Goal: Task Accomplishment & Management: Manage account settings

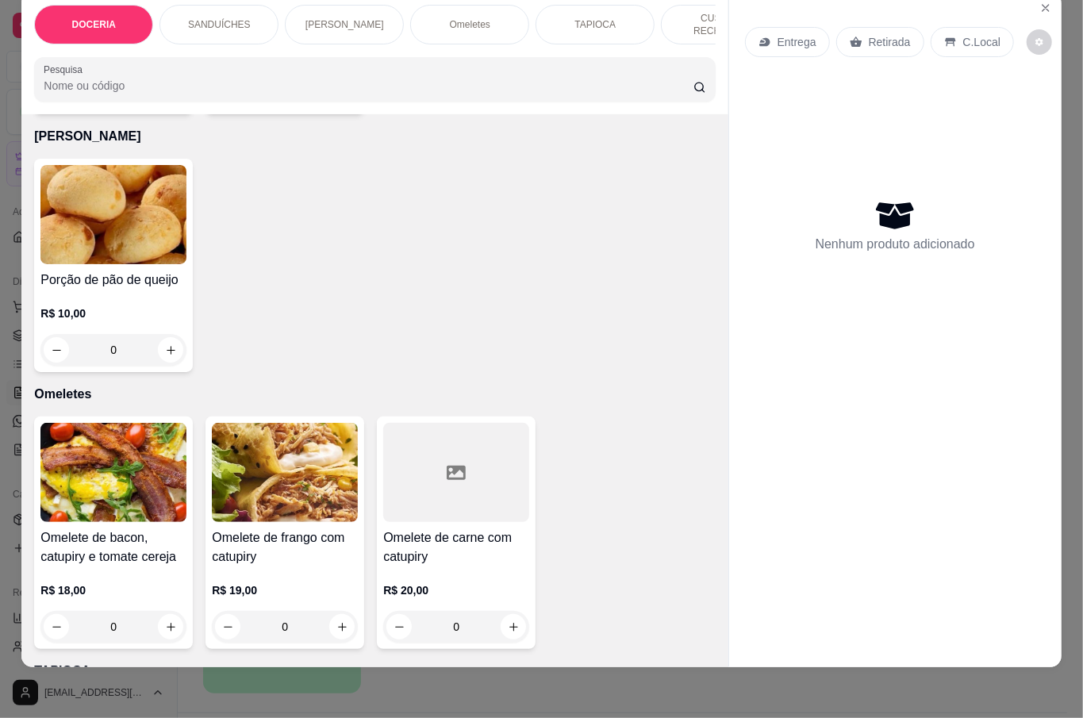
scroll to position [1014, 0]
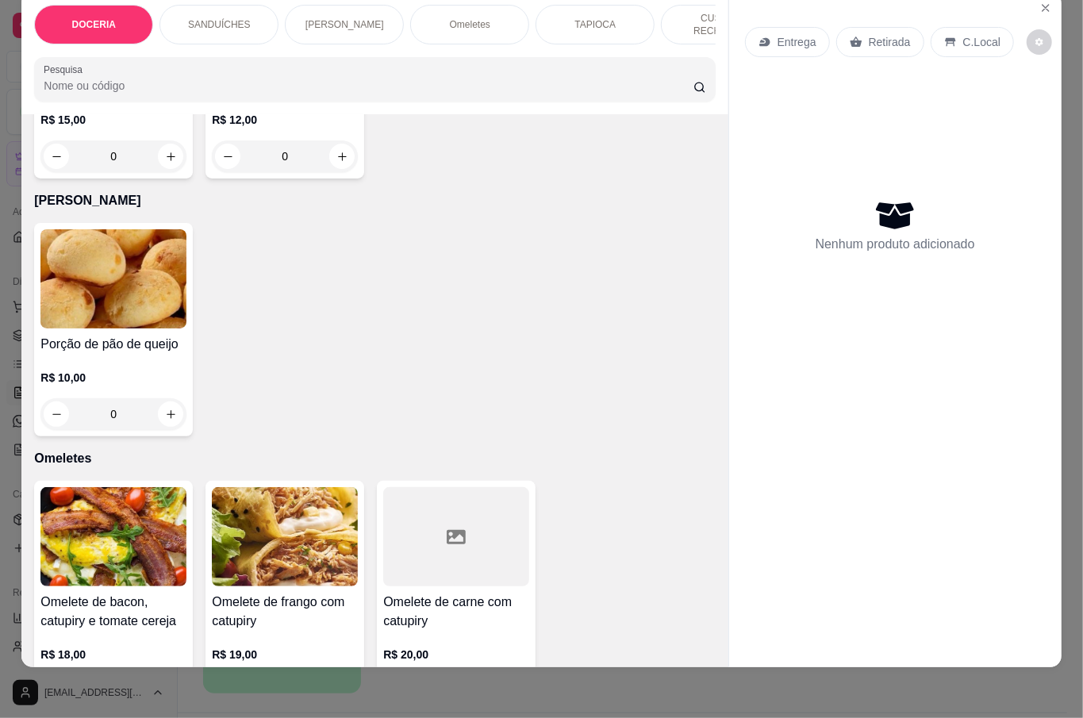
click at [168, 410] on div "0" at bounding box center [113, 414] width 146 height 32
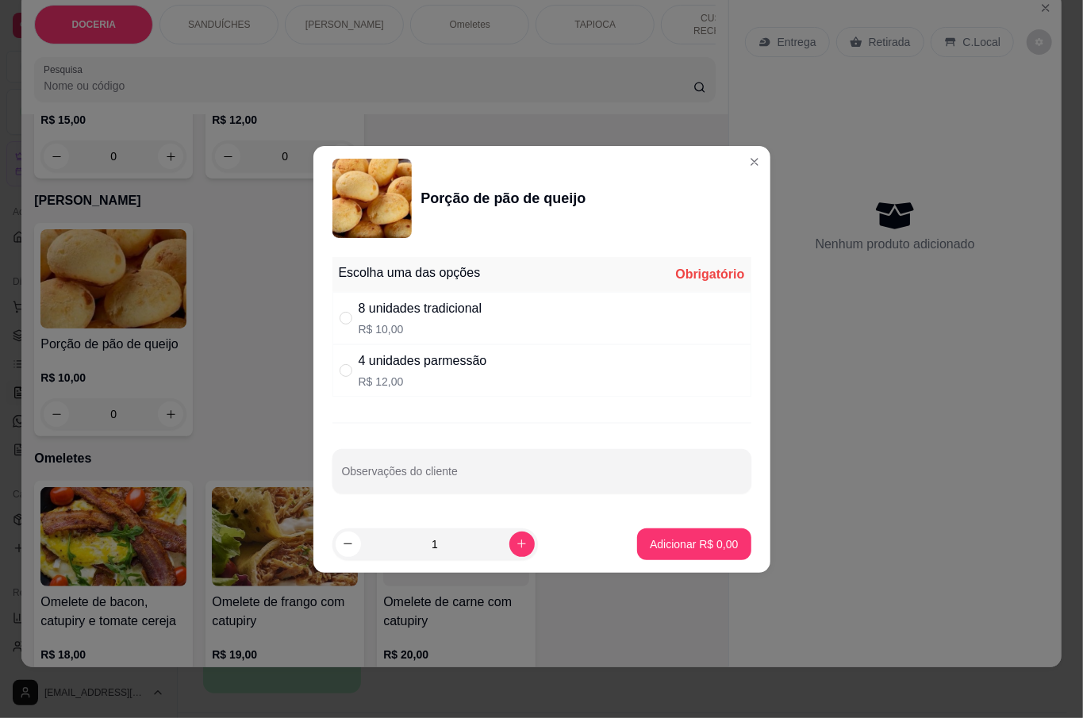
click at [441, 330] on p "R$ 10,00" at bounding box center [421, 329] width 124 height 16
radio input "true"
click at [670, 531] on button "Adicionar R$ 10,00" at bounding box center [691, 545] width 120 height 32
type input "1"
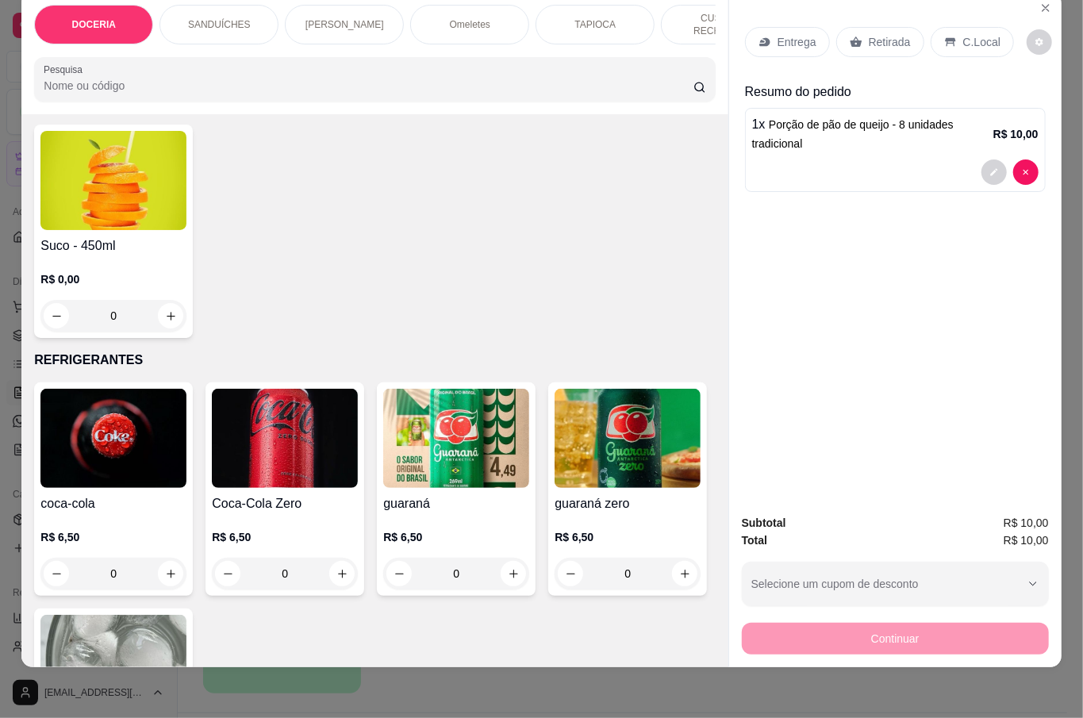
scroll to position [4188, 0]
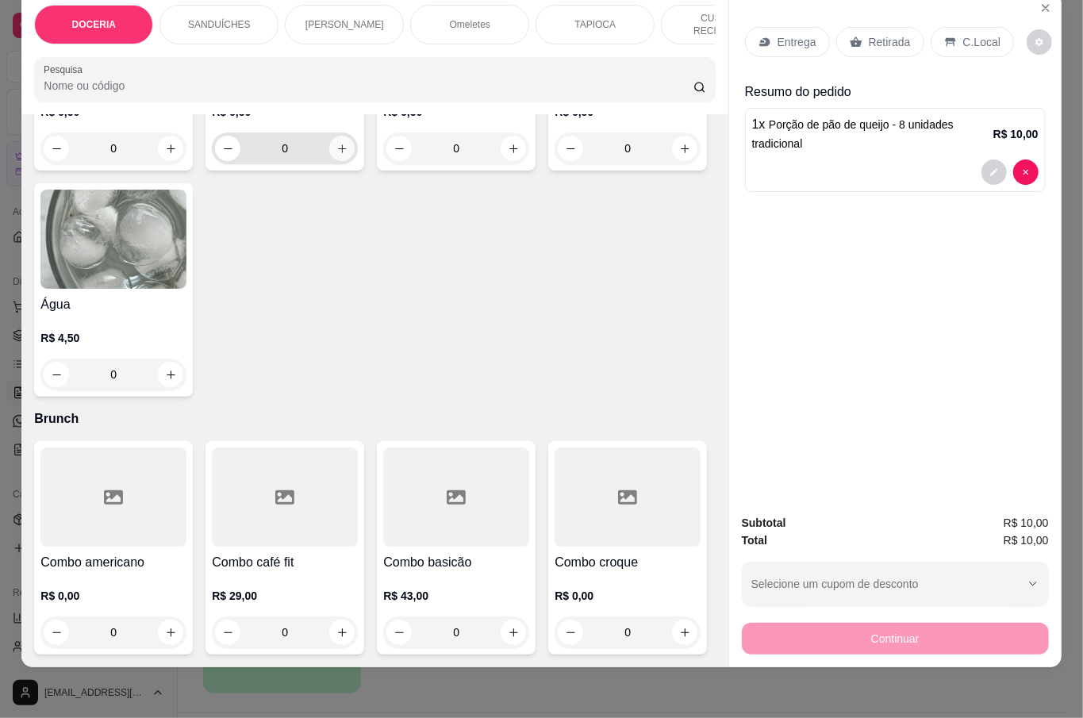
click at [337, 161] on button "increase-product-quantity" at bounding box center [341, 148] width 25 height 25
type input "1"
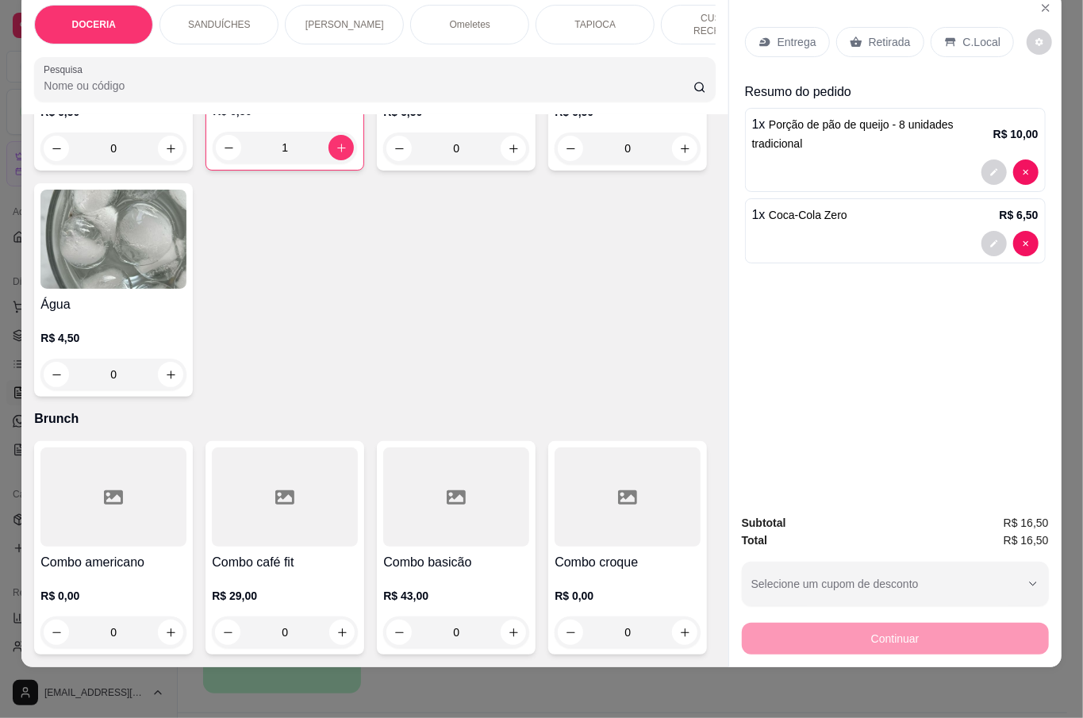
click at [879, 34] on p "Retirada" at bounding box center [890, 42] width 42 height 16
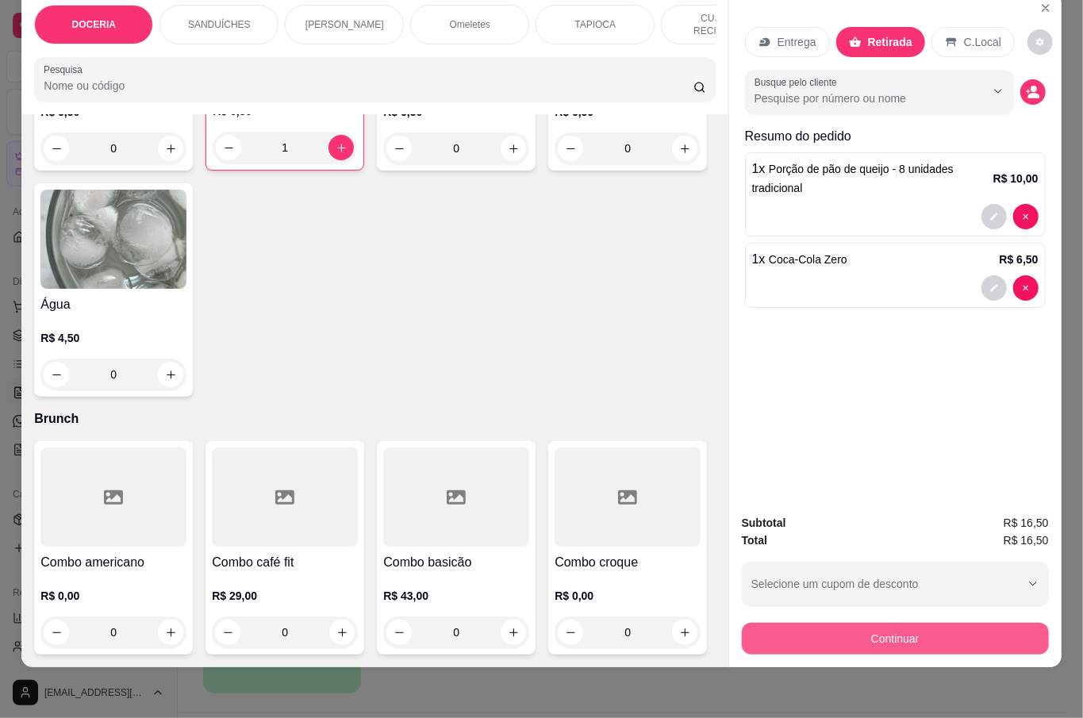
click at [912, 623] on button "Continuar" at bounding box center [895, 639] width 307 height 32
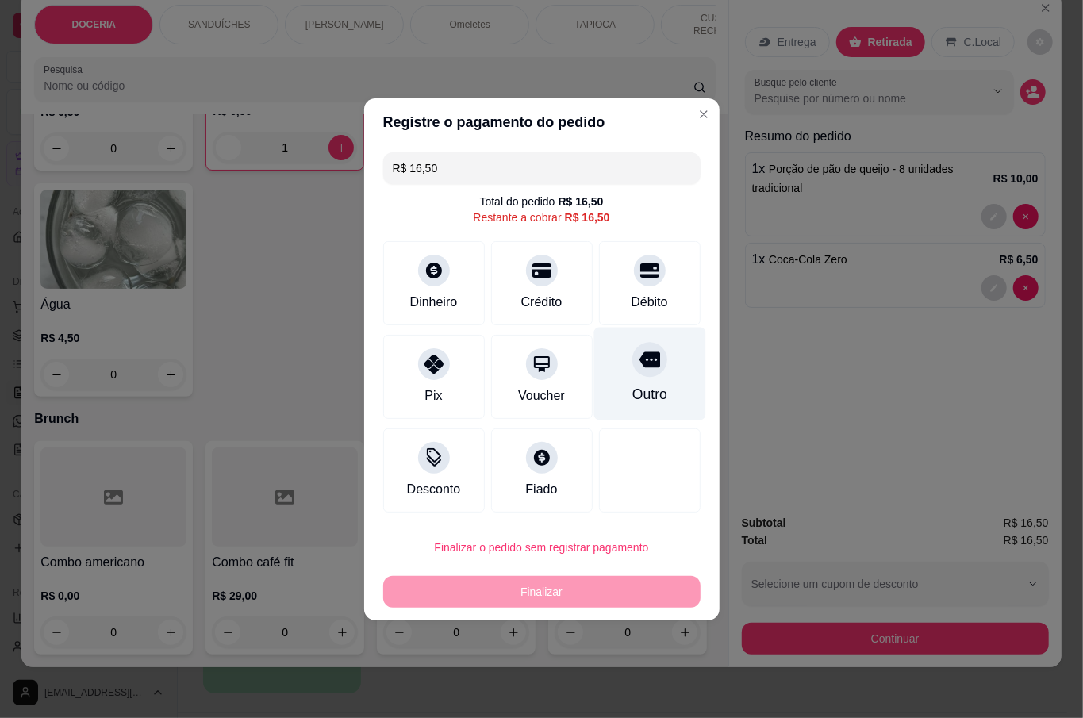
click at [624, 376] on div "Outro" at bounding box center [650, 373] width 112 height 93
type input "R$ 0,00"
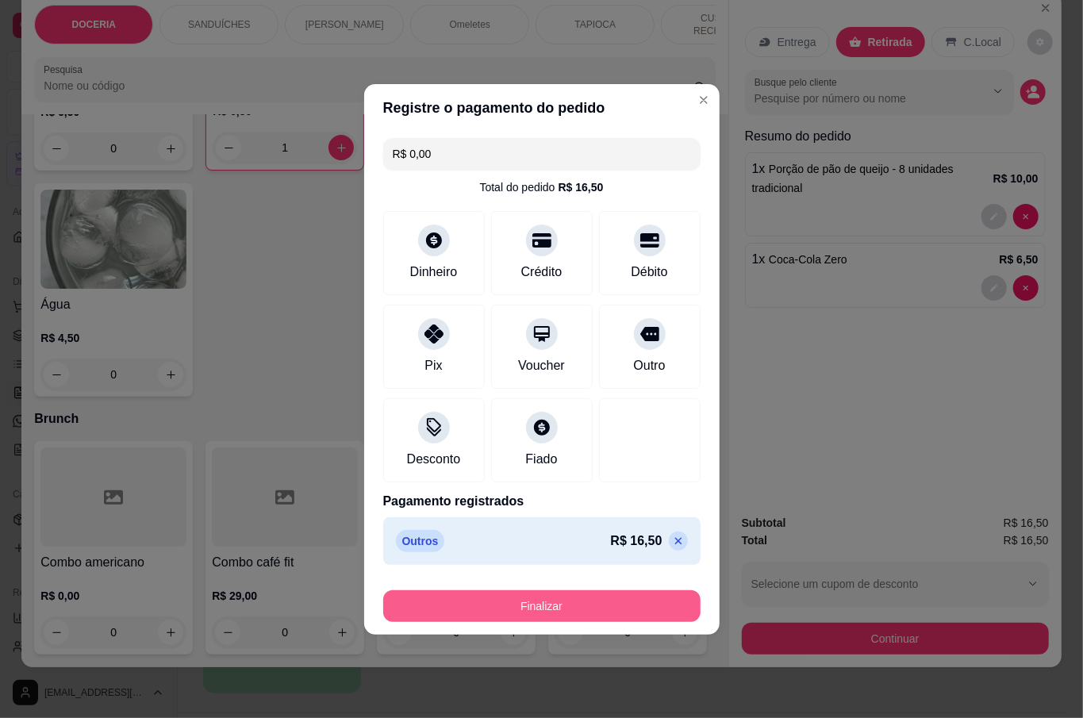
click at [584, 607] on button "Finalizar" at bounding box center [541, 606] width 317 height 32
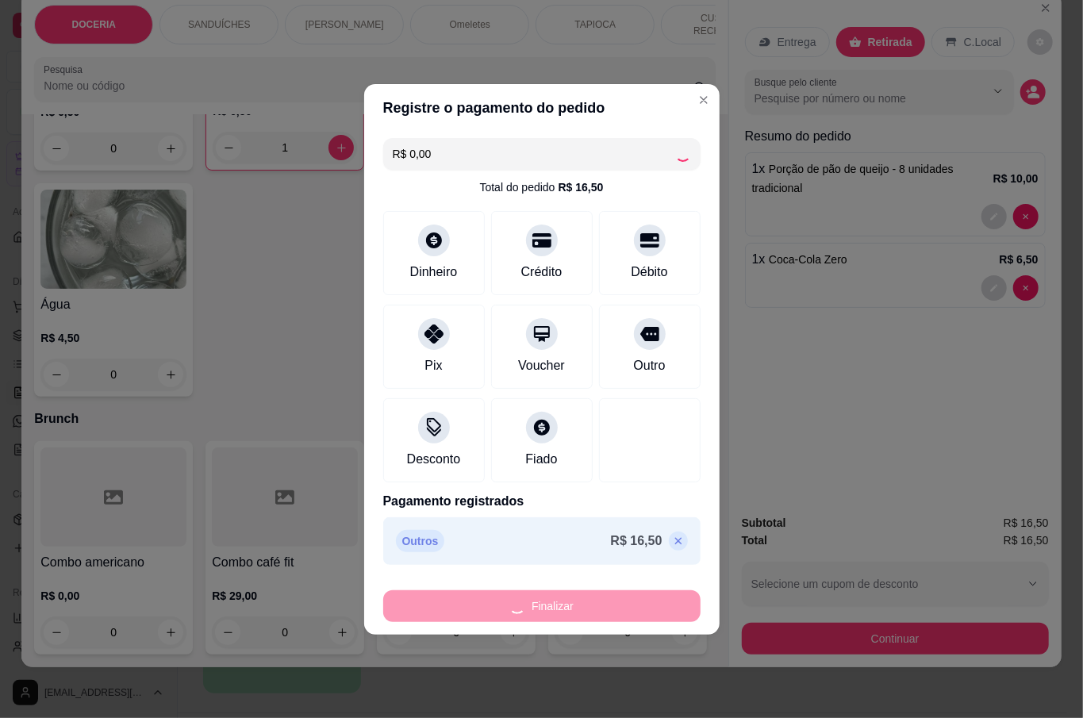
type input "0"
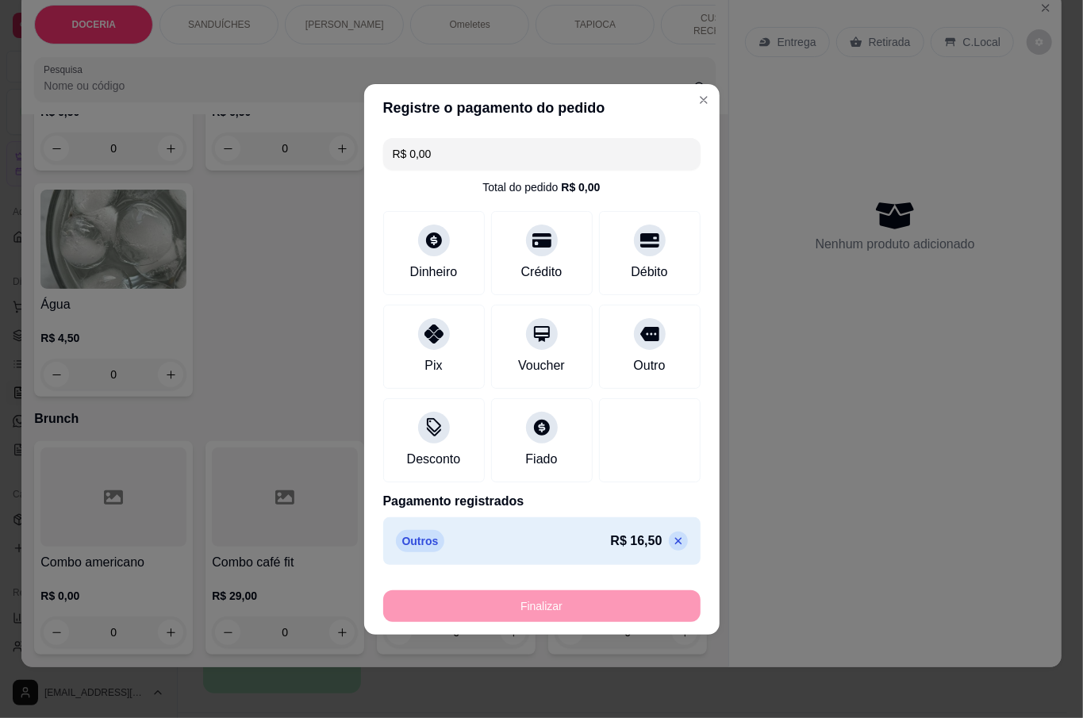
type input "-R$ 16,50"
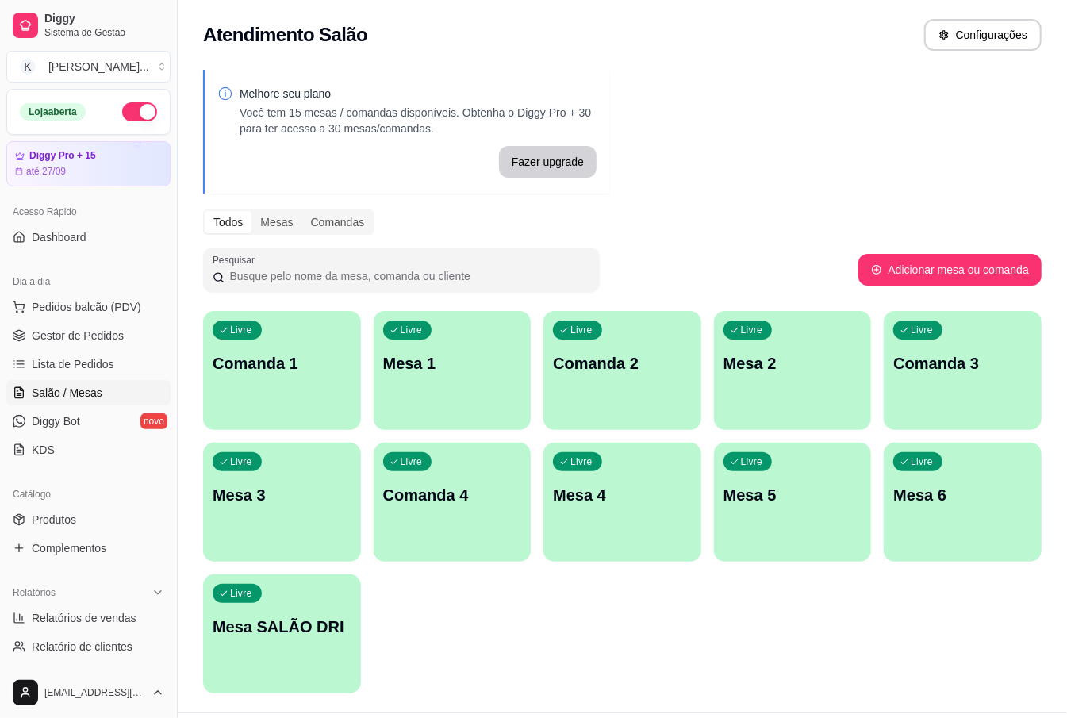
click at [658, 586] on div "Livre Comanda 1 Livre Mesa 1 Livre Comanda 2 Livre Mesa 2 Livre Comanda 3 Livre…" at bounding box center [622, 502] width 839 height 383
click at [62, 308] on span "Pedidos balcão (PDV)" at bounding box center [87, 307] width 110 height 16
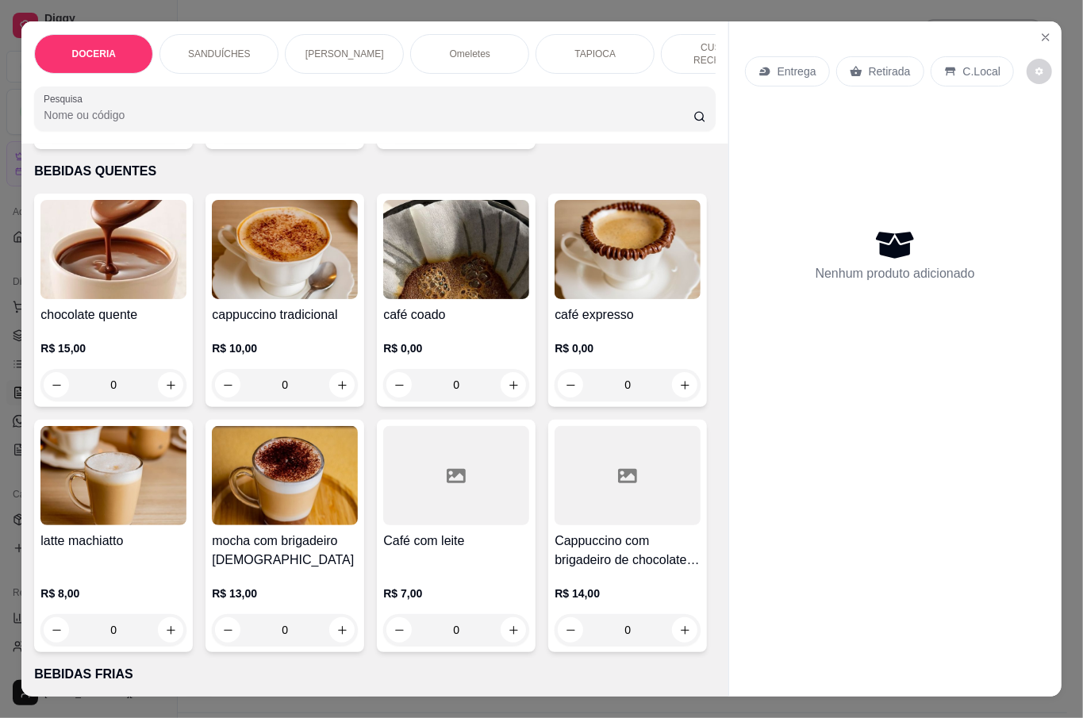
scroll to position [2540, 0]
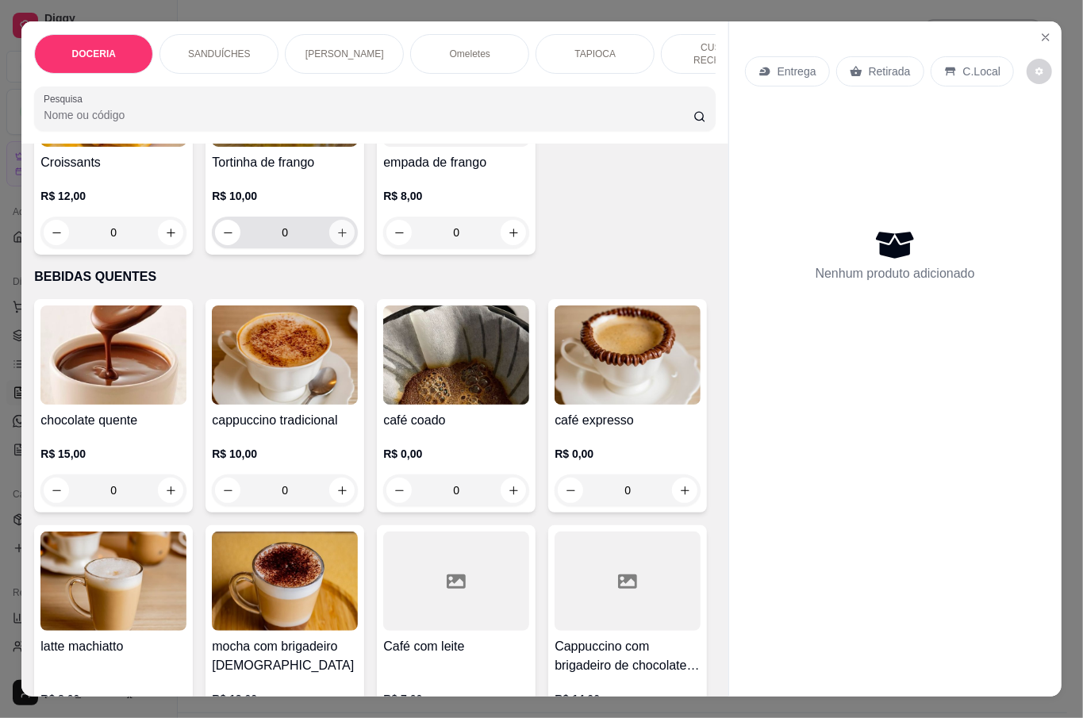
click at [324, 248] on div "0" at bounding box center [285, 233] width 140 height 32
click at [337, 239] on icon "increase-product-quantity" at bounding box center [343, 233] width 12 height 12
type input "1"
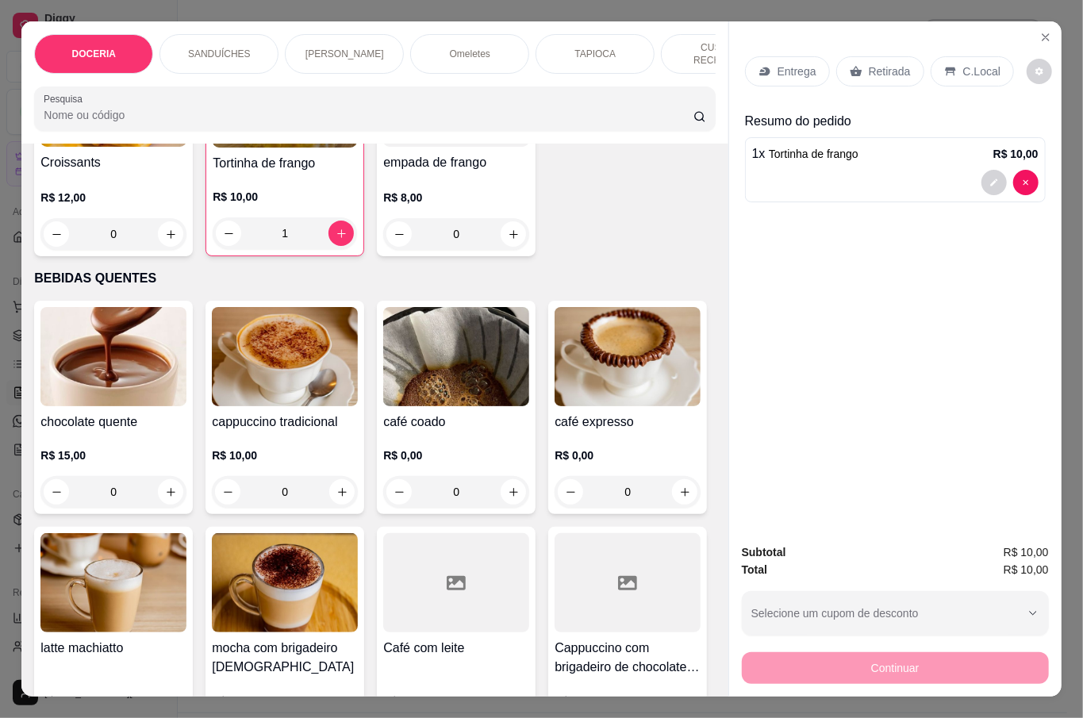
click at [887, 70] on p "Retirada" at bounding box center [890, 71] width 42 height 16
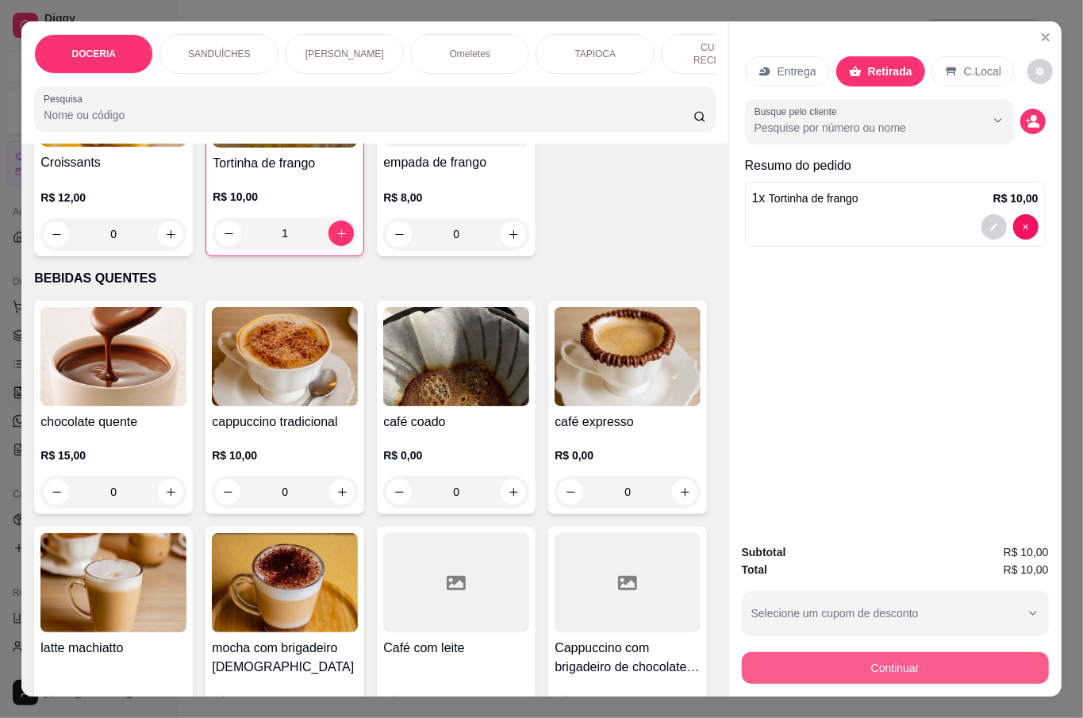
click at [915, 652] on button "Continuar" at bounding box center [895, 668] width 307 height 32
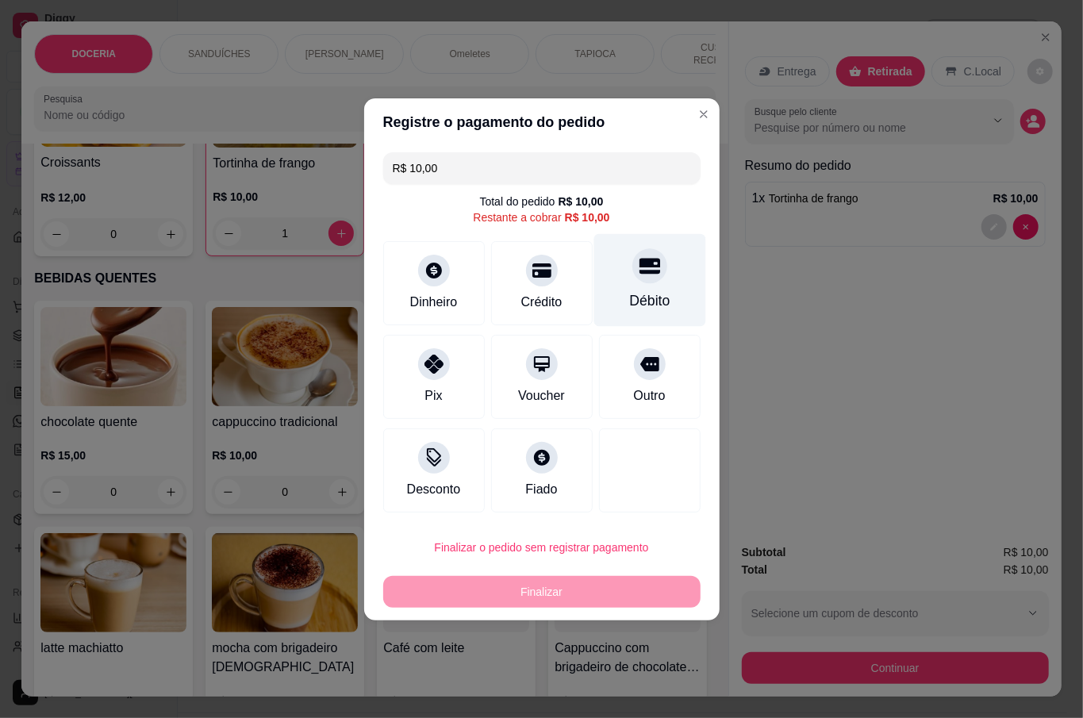
click at [644, 290] on div "Débito" at bounding box center [649, 300] width 40 height 21
type input "R$ 0,00"
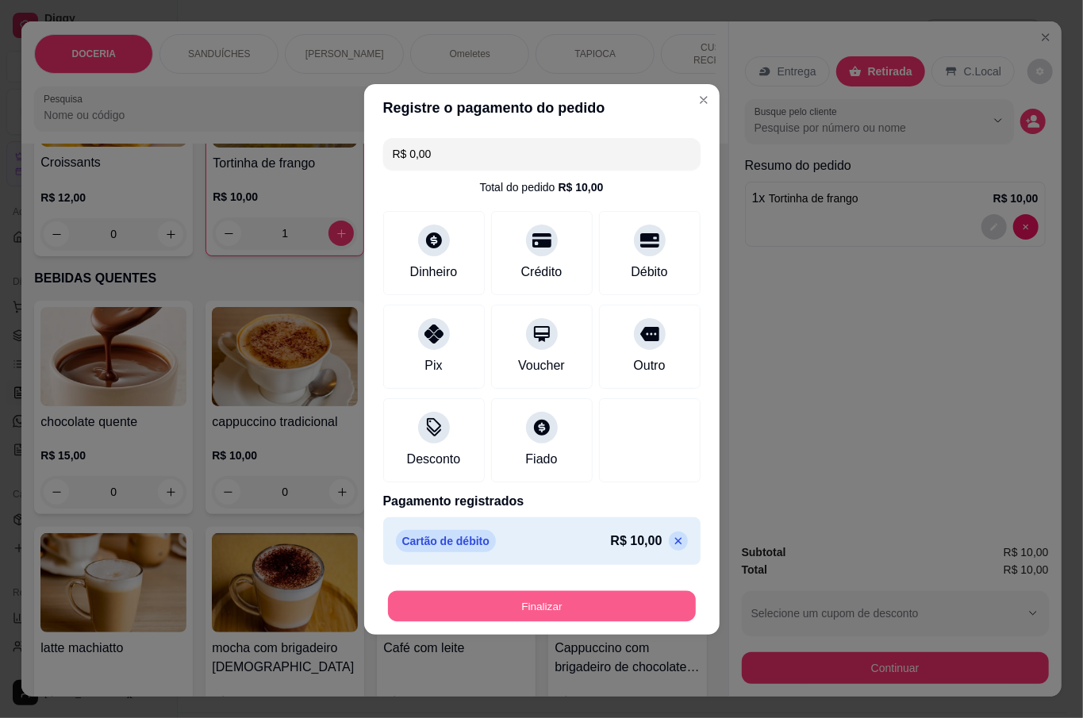
click at [575, 605] on button "Finalizar" at bounding box center [542, 605] width 308 height 31
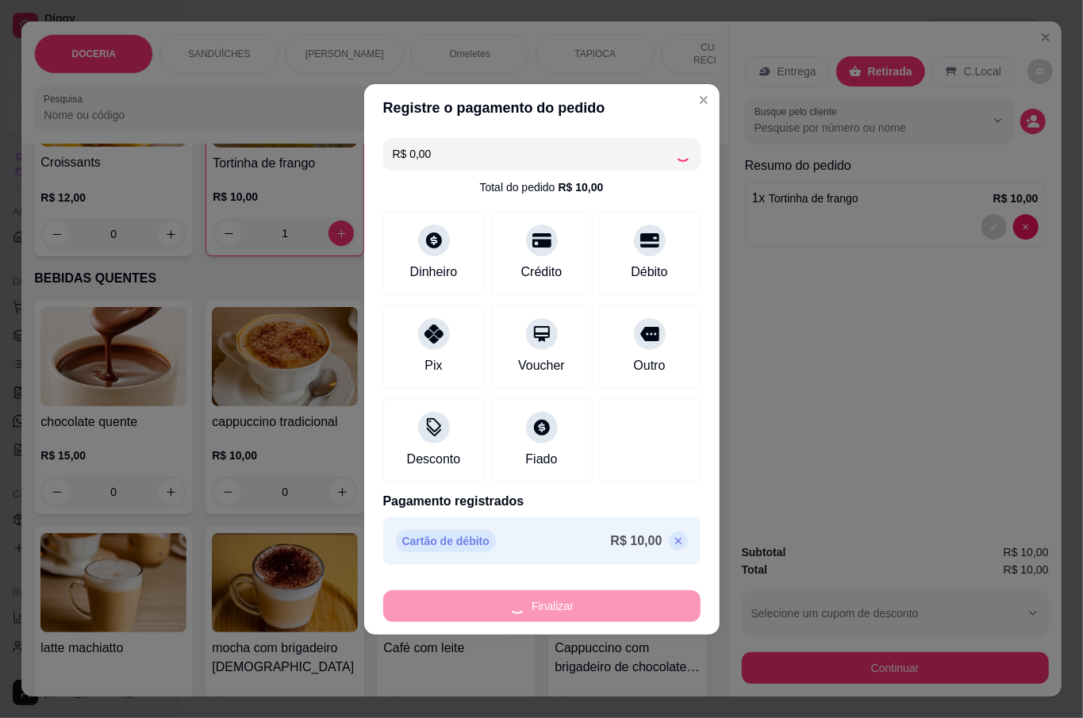
type input "0"
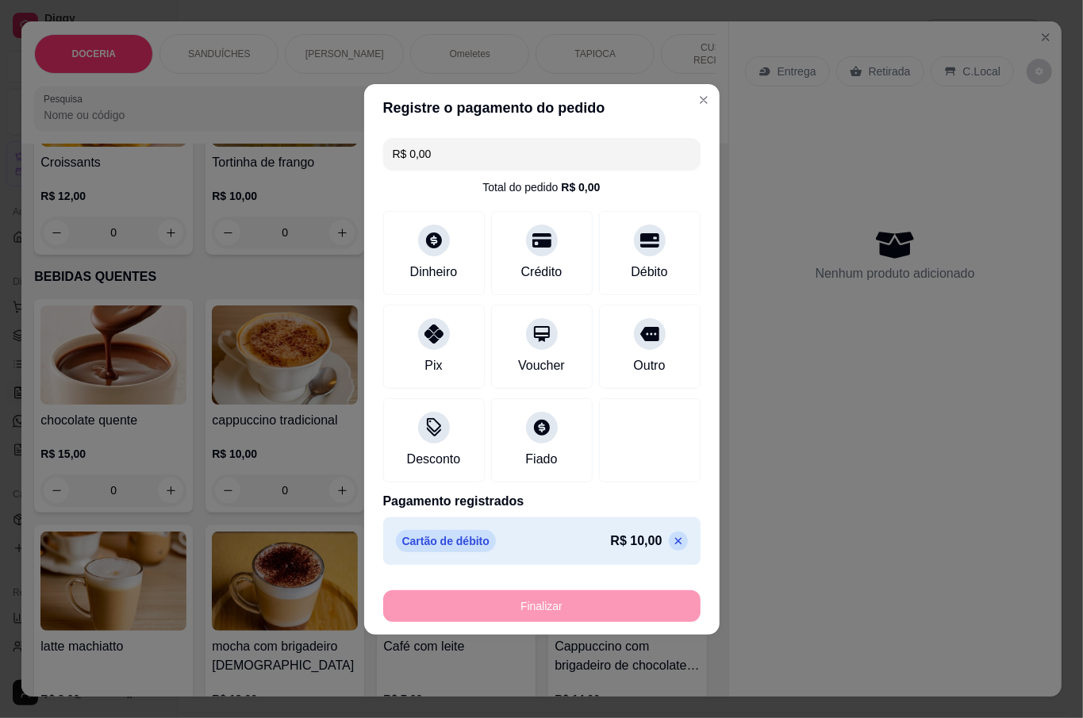
type input "-R$ 10,00"
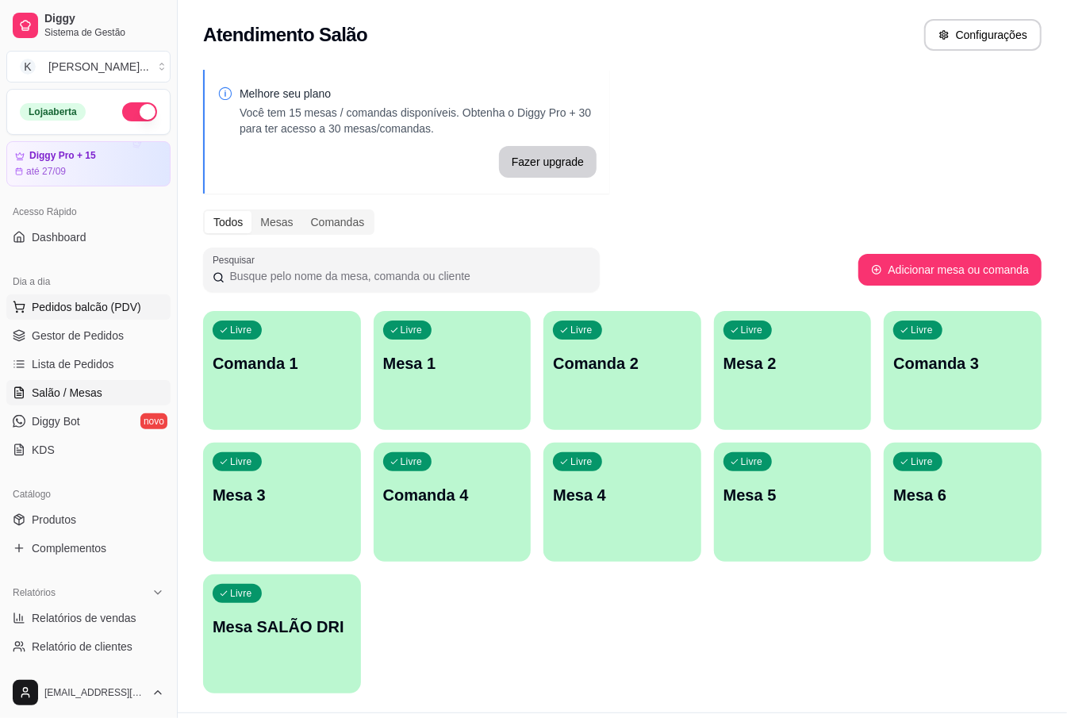
click at [93, 316] on button "Pedidos balcão (PDV)" at bounding box center [88, 306] width 164 height 25
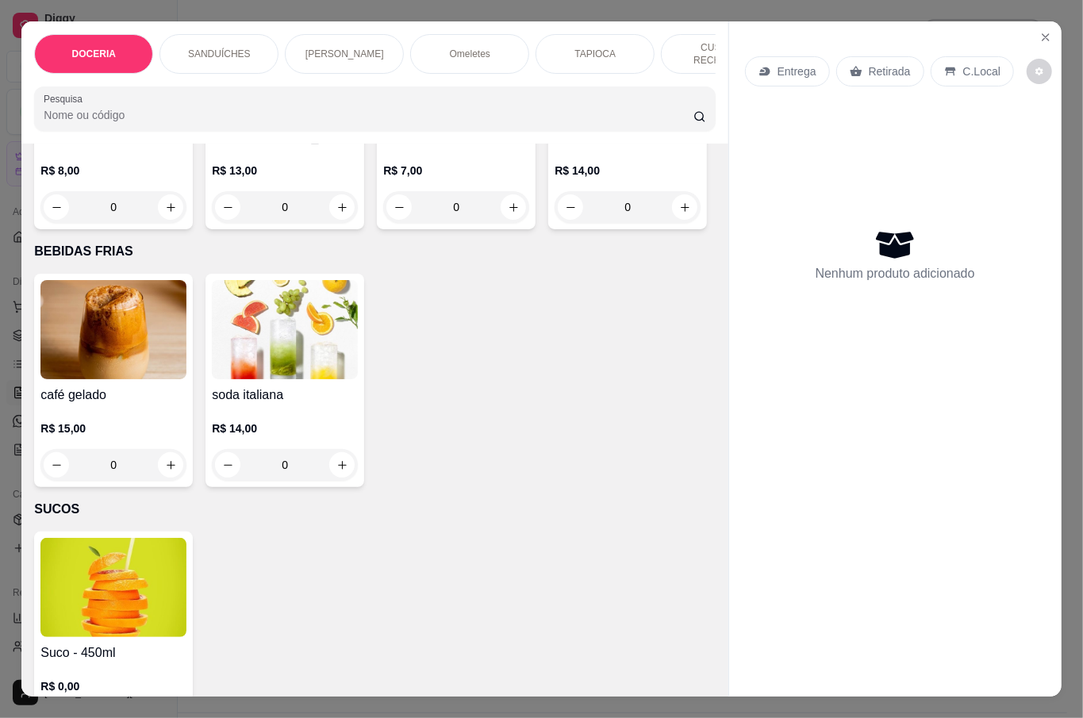
scroll to position [2540, 0]
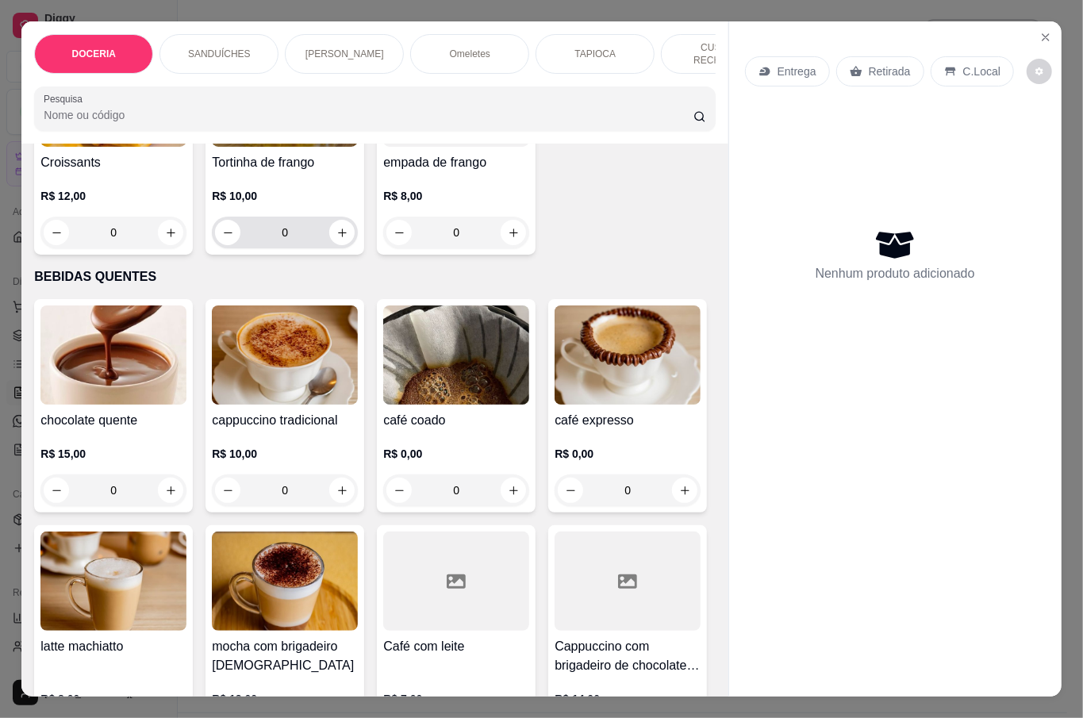
click at [337, 239] on icon "increase-product-quantity" at bounding box center [343, 233] width 12 height 12
type input "1"
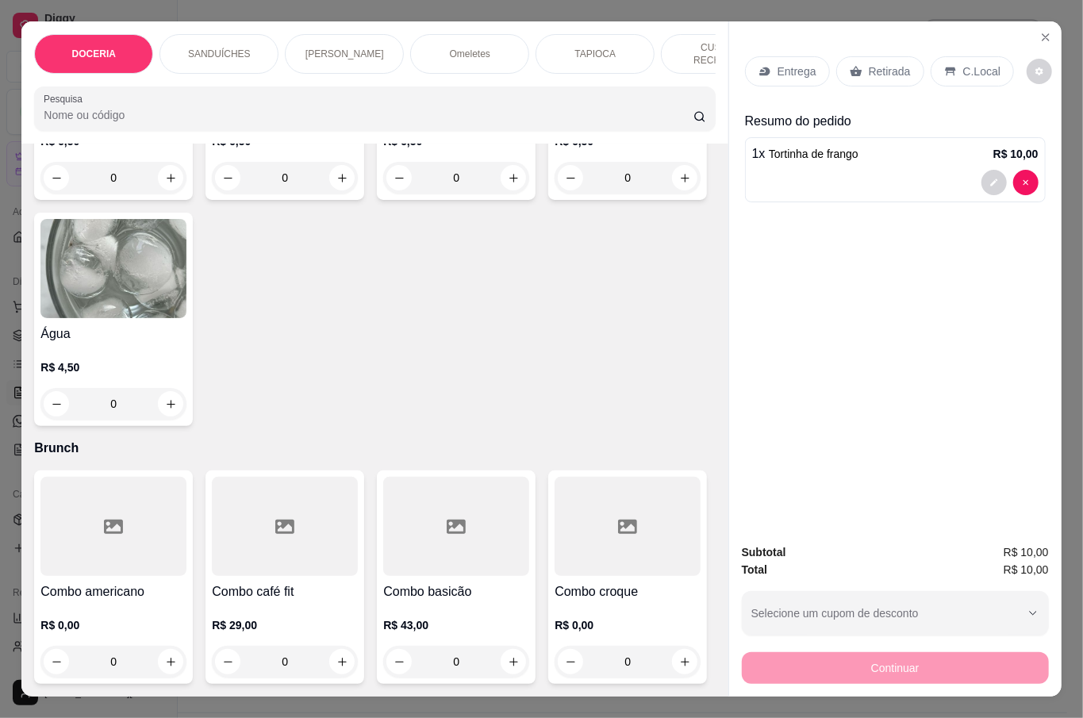
scroll to position [4191, 0]
click at [340, 190] on button "increase-product-quantity" at bounding box center [341, 177] width 25 height 25
type input "1"
click at [883, 63] on p "Retirada" at bounding box center [890, 71] width 42 height 16
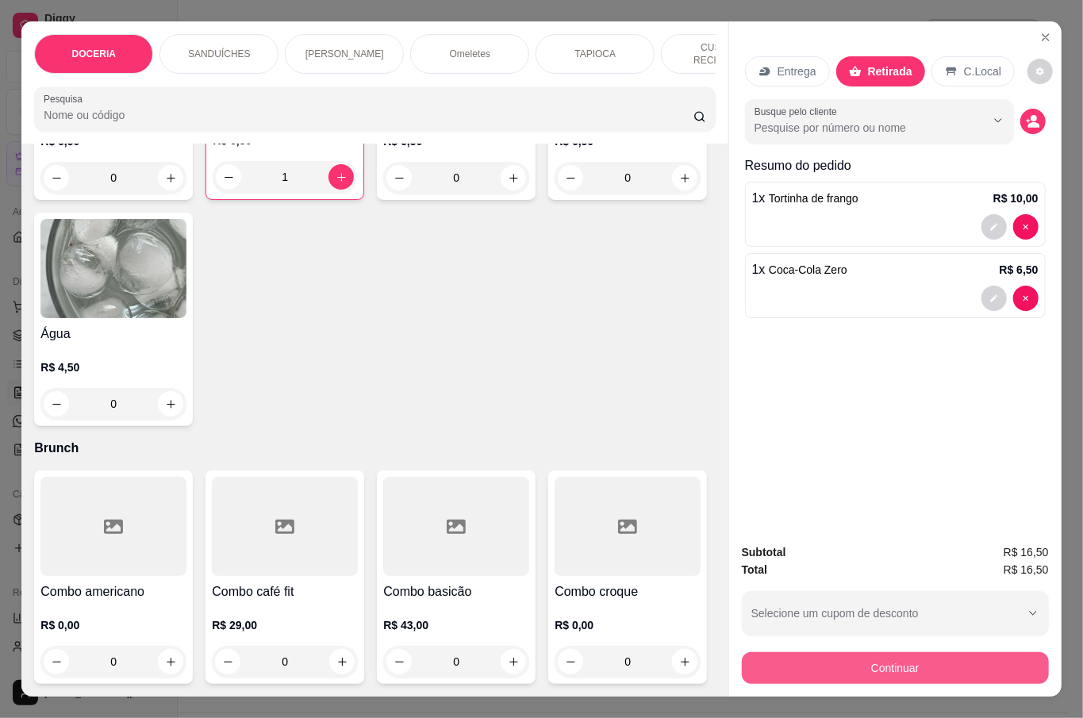
click at [875, 674] on button "Continuar" at bounding box center [895, 668] width 307 height 32
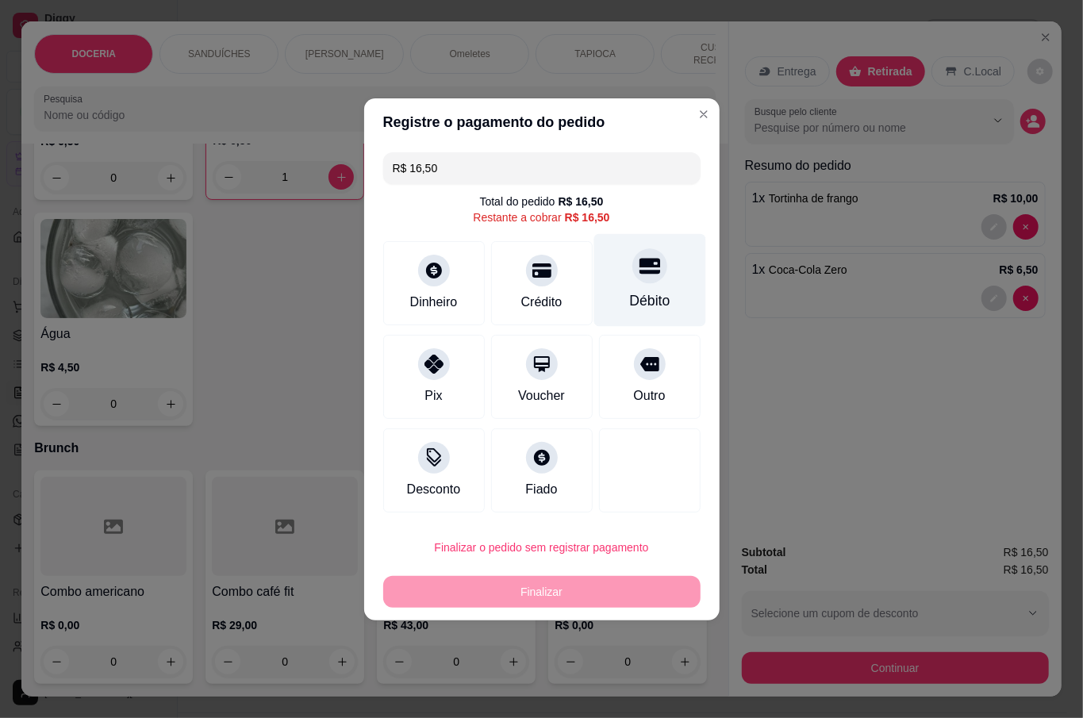
click at [626, 283] on div "Débito" at bounding box center [650, 279] width 112 height 93
type input "R$ 0,00"
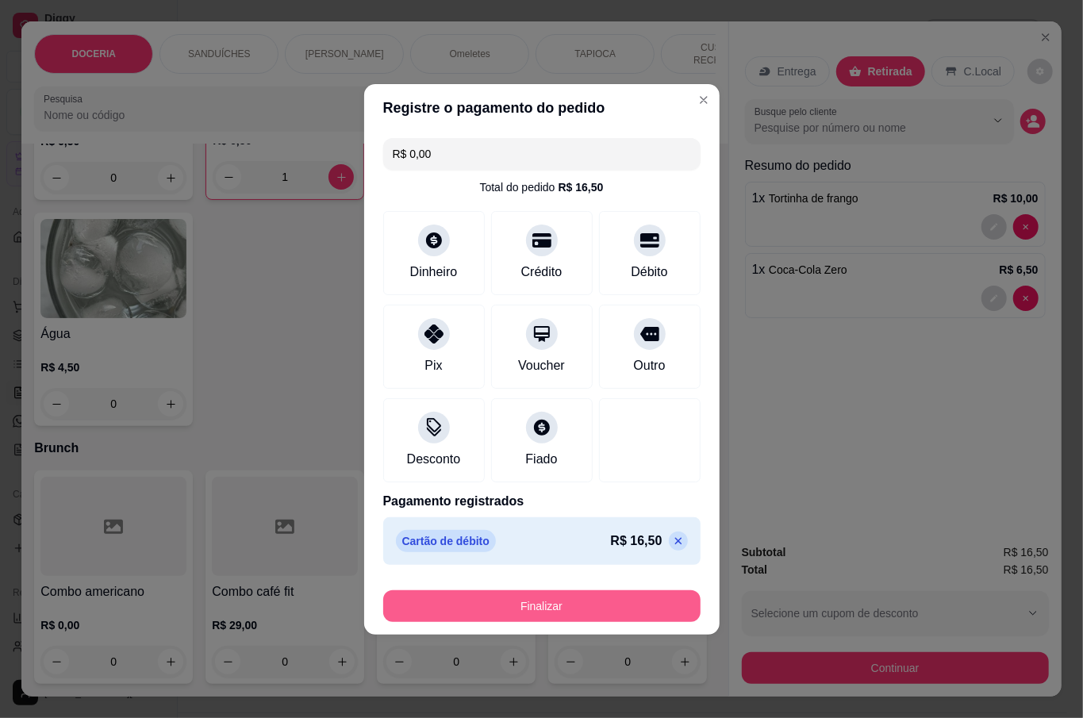
click at [568, 605] on button "Finalizar" at bounding box center [541, 606] width 317 height 32
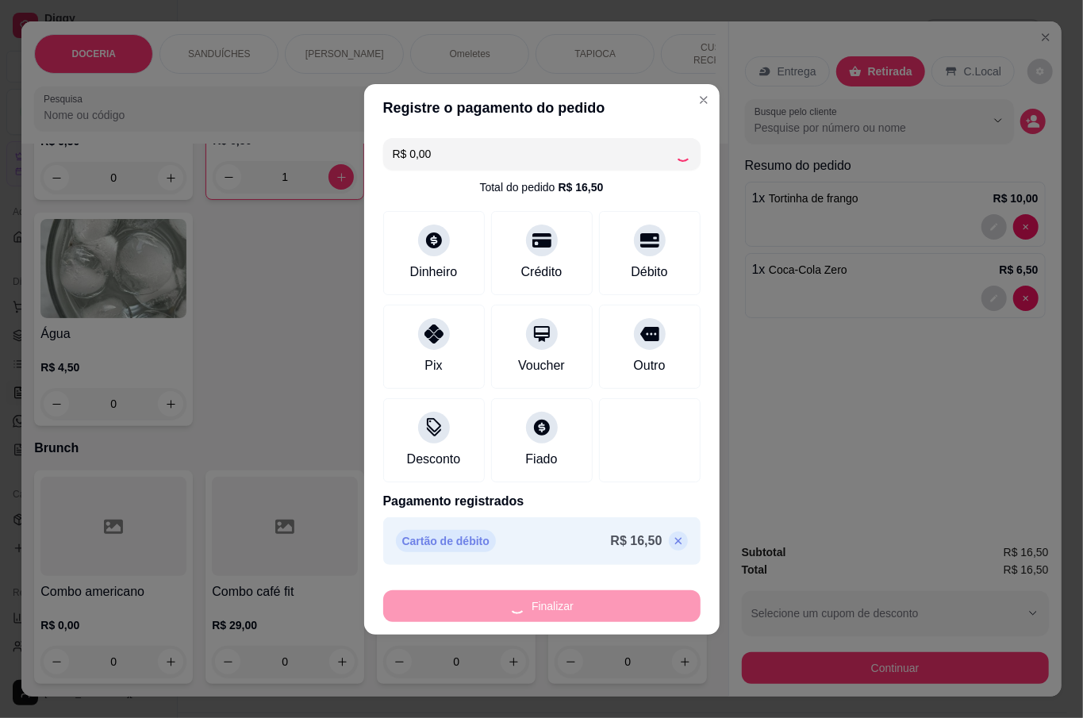
type input "0"
type input "-R$ 16,50"
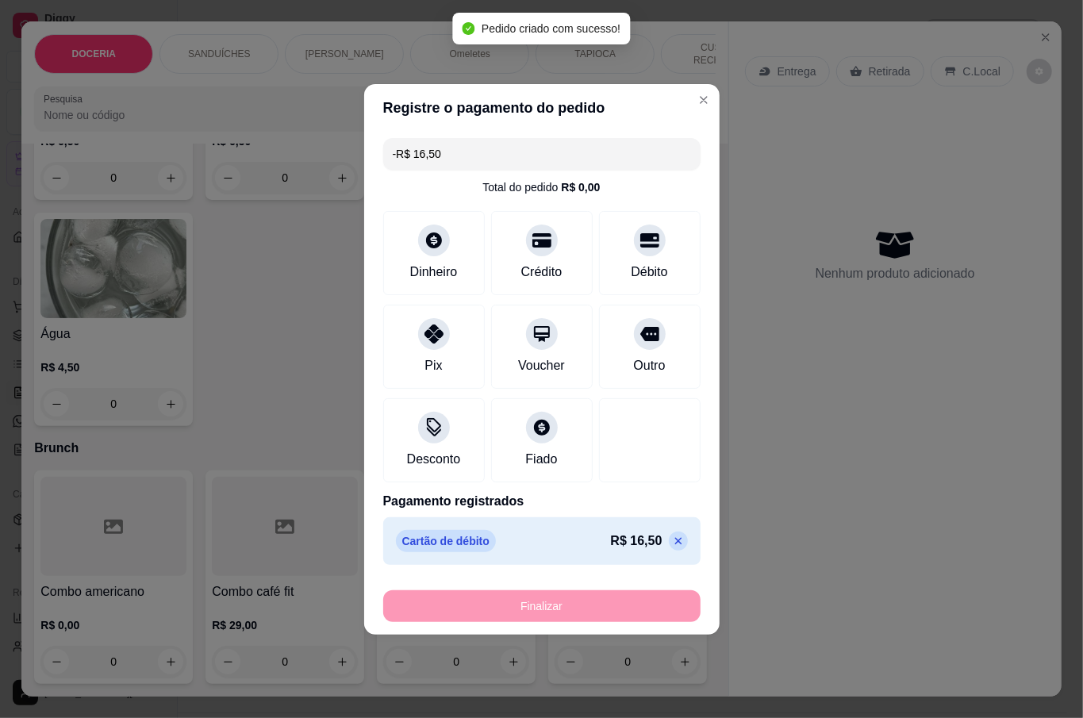
scroll to position [4188, 0]
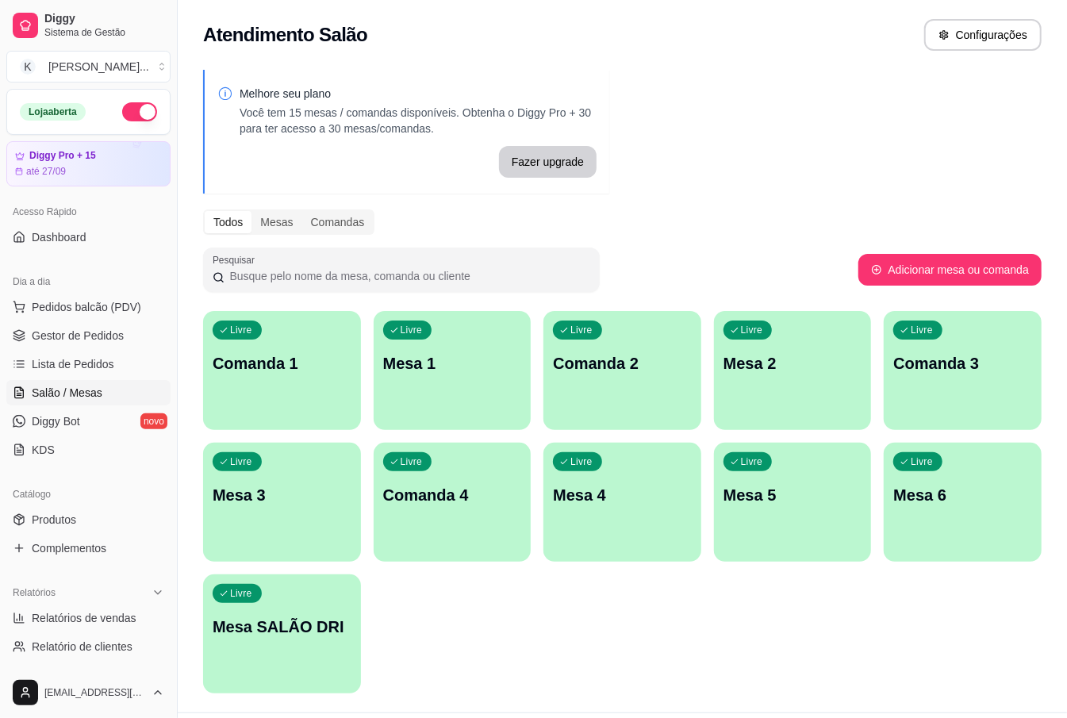
click at [560, 595] on div "Livre Comanda 1 Livre Mesa 1 Livre Comanda 2 Livre Mesa 2 Livre Comanda 3 Livre…" at bounding box center [622, 502] width 839 height 383
click at [92, 346] on link "Gestor de Pedidos" at bounding box center [88, 335] width 164 height 25
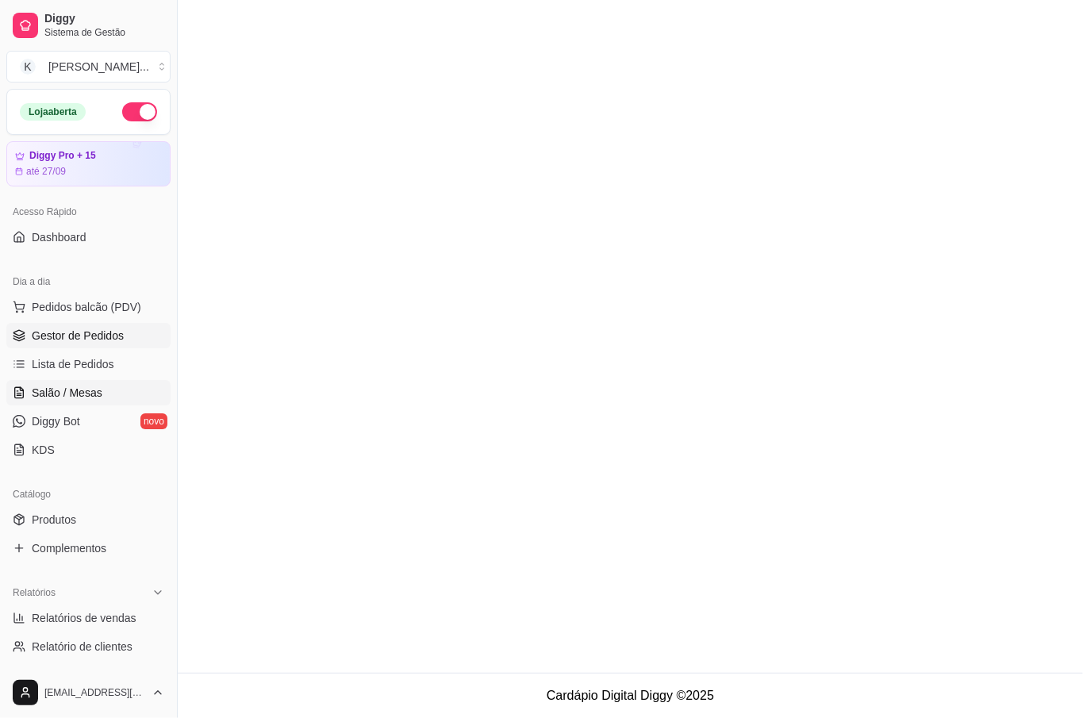
click at [93, 388] on span "Salão / Mesas" at bounding box center [67, 393] width 71 height 16
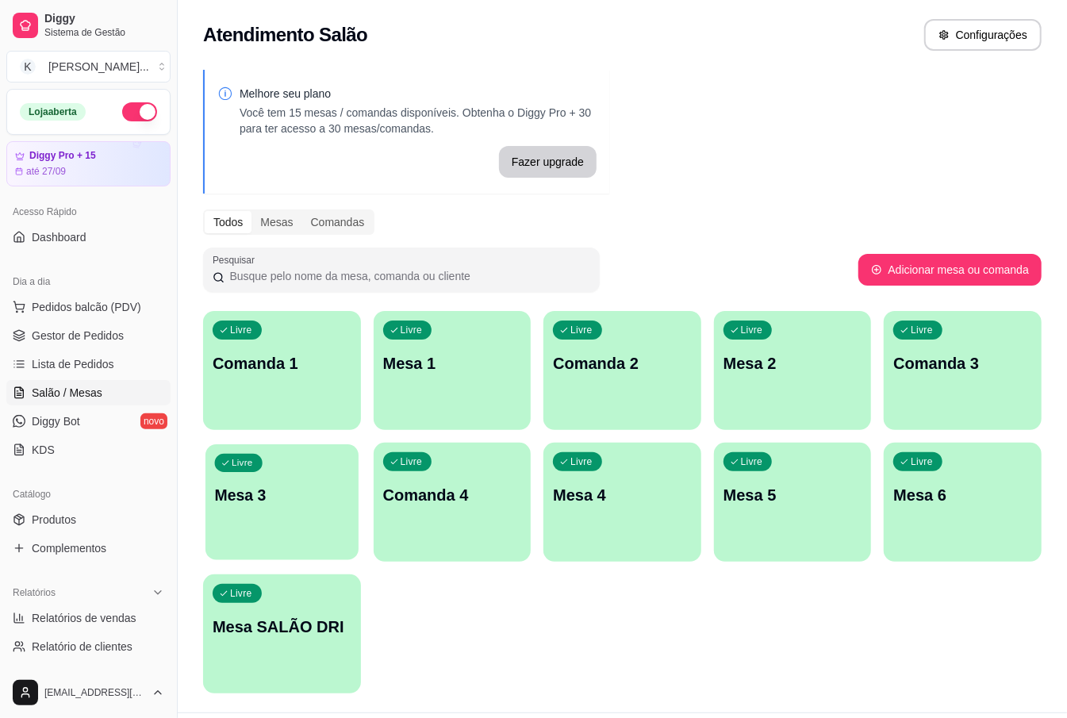
click at [248, 493] on p "Mesa 3" at bounding box center [282, 495] width 134 height 21
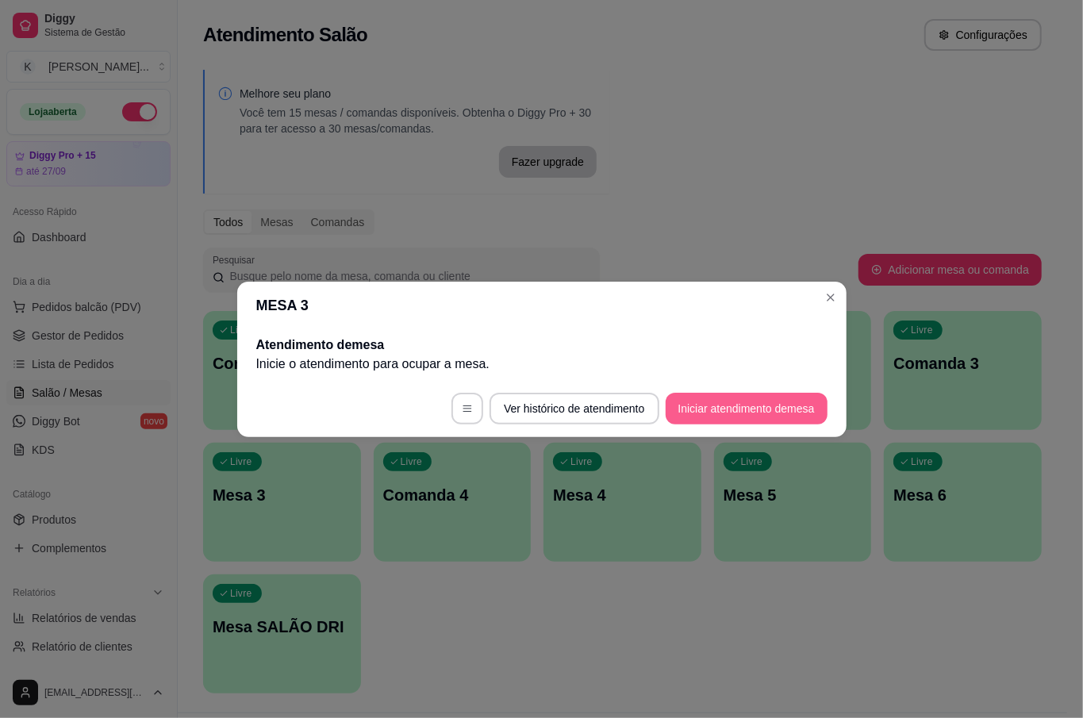
click at [806, 406] on button "Iniciar atendimento de mesa" at bounding box center [747, 409] width 162 height 32
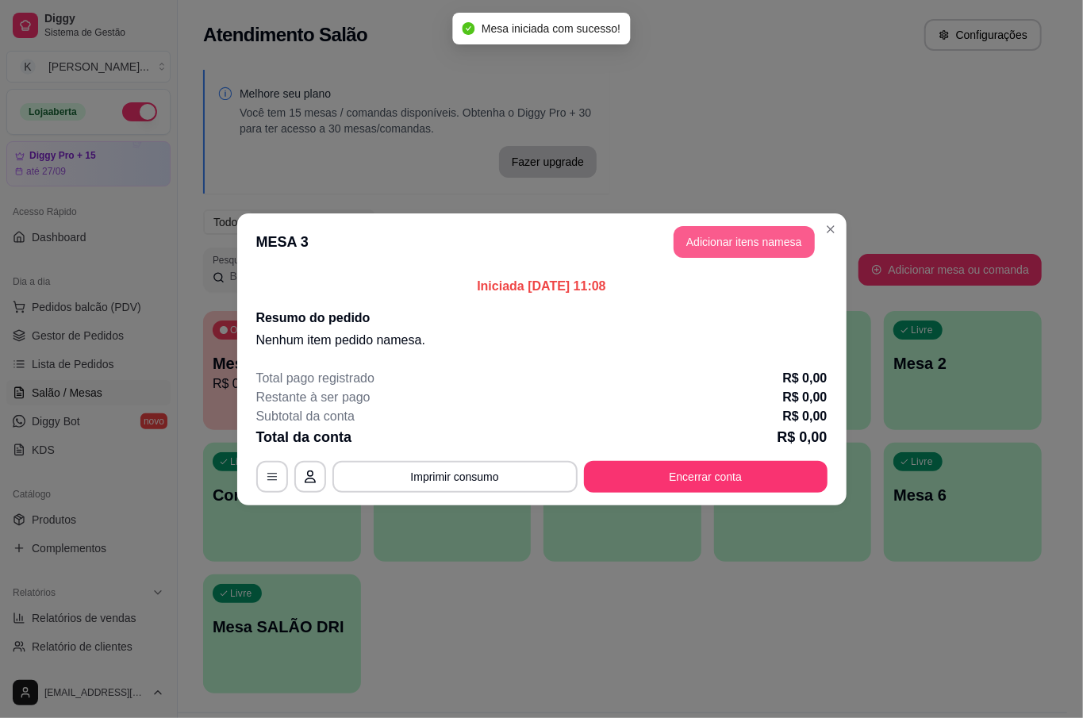
click at [741, 254] on button "Adicionar itens na mesa" at bounding box center [744, 242] width 141 height 32
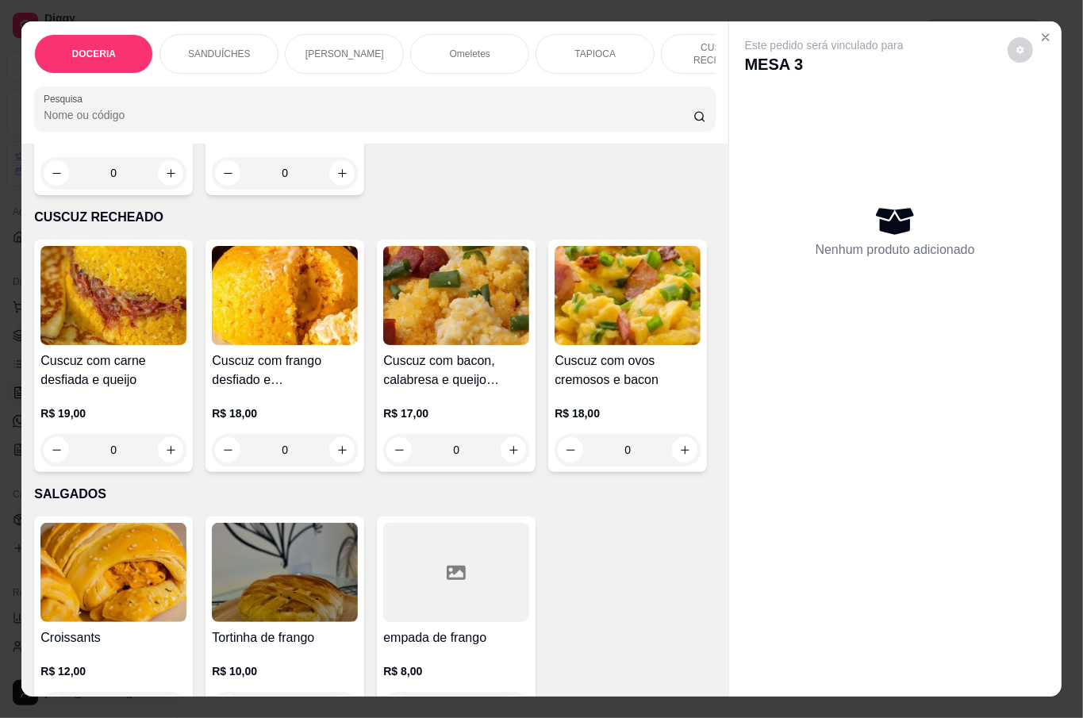
scroll to position [2116, 0]
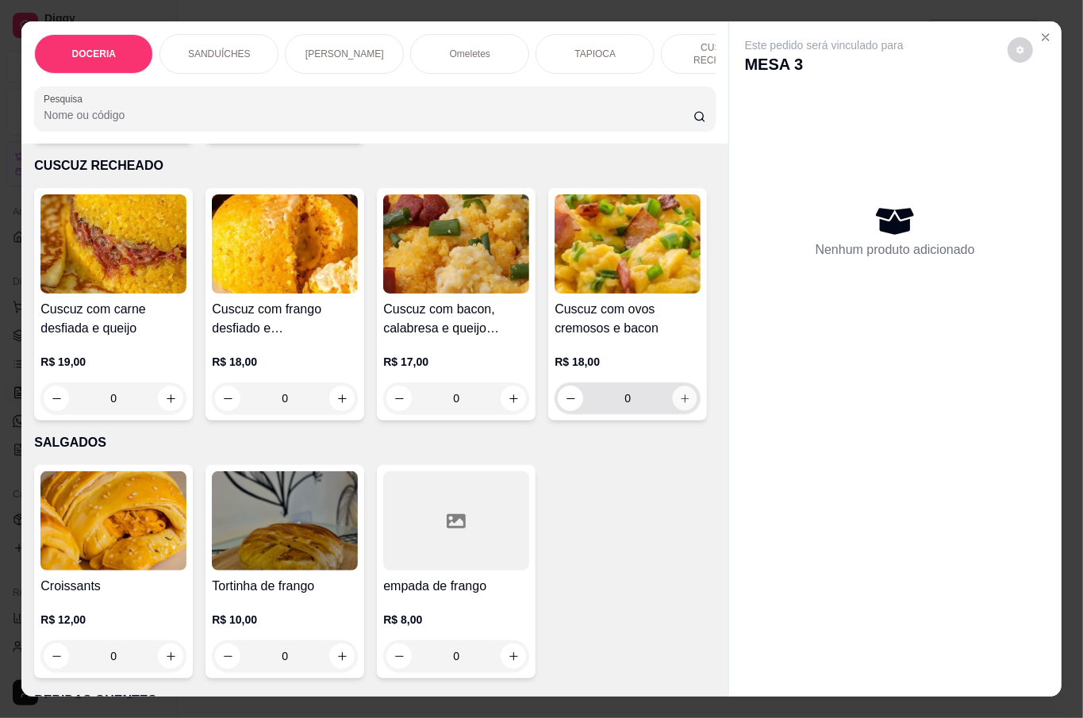
click at [679, 405] on icon "increase-product-quantity" at bounding box center [685, 399] width 12 height 12
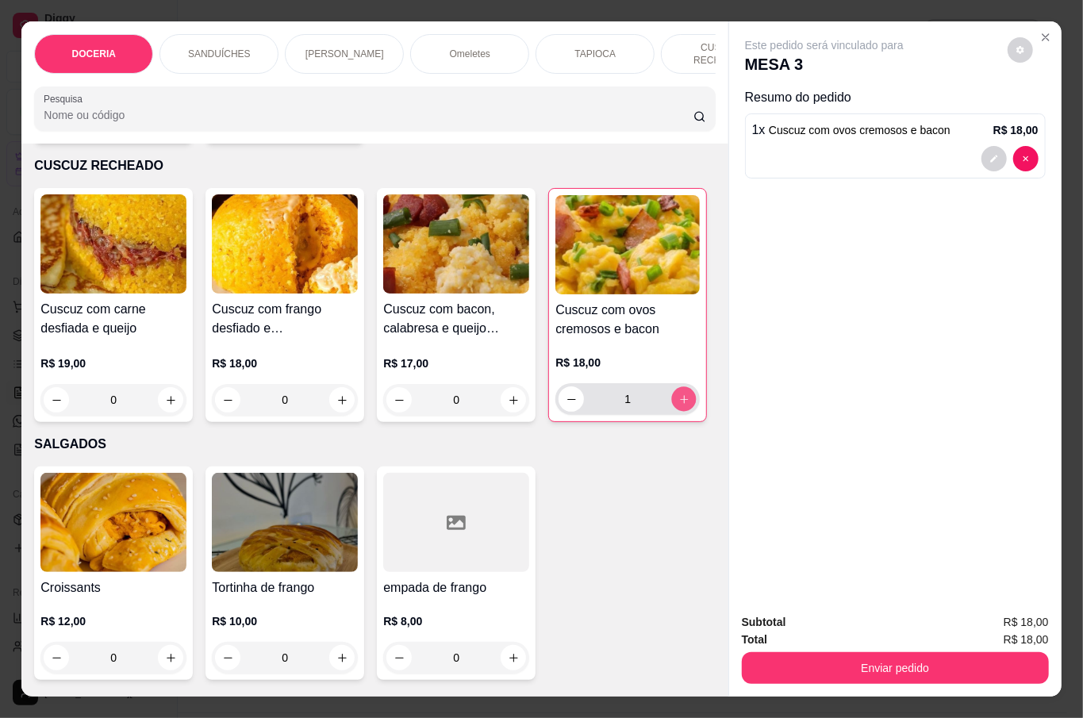
click at [679, 406] on icon "increase-product-quantity" at bounding box center [685, 400] width 12 height 12
type input "2"
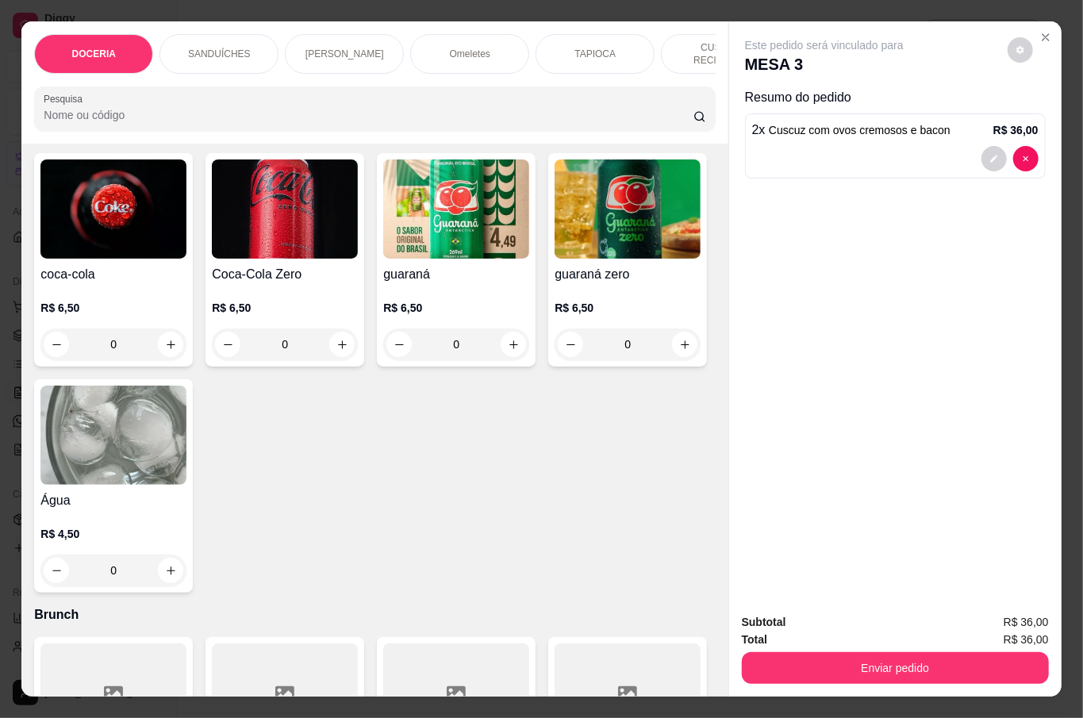
scroll to position [3703, 0]
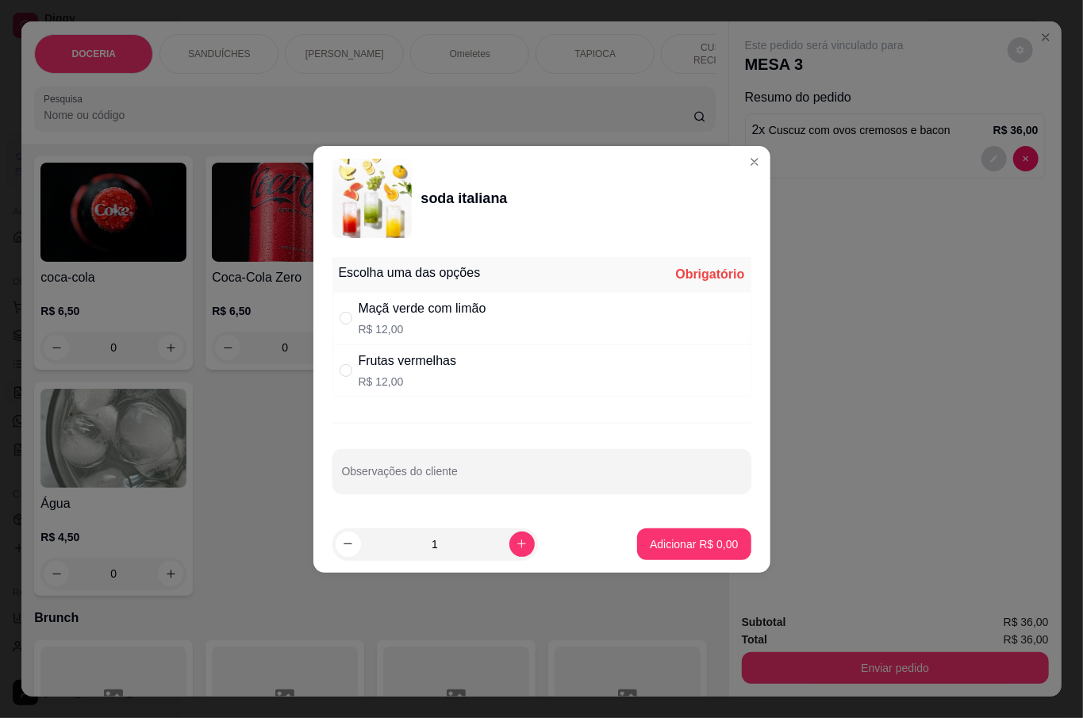
click at [353, 359] on div "Frutas vermelhas R$ 12,00" at bounding box center [542, 370] width 419 height 52
radio input "true"
click at [687, 549] on p "Adicionar R$ 12,00" at bounding box center [691, 545] width 94 height 16
type input "1"
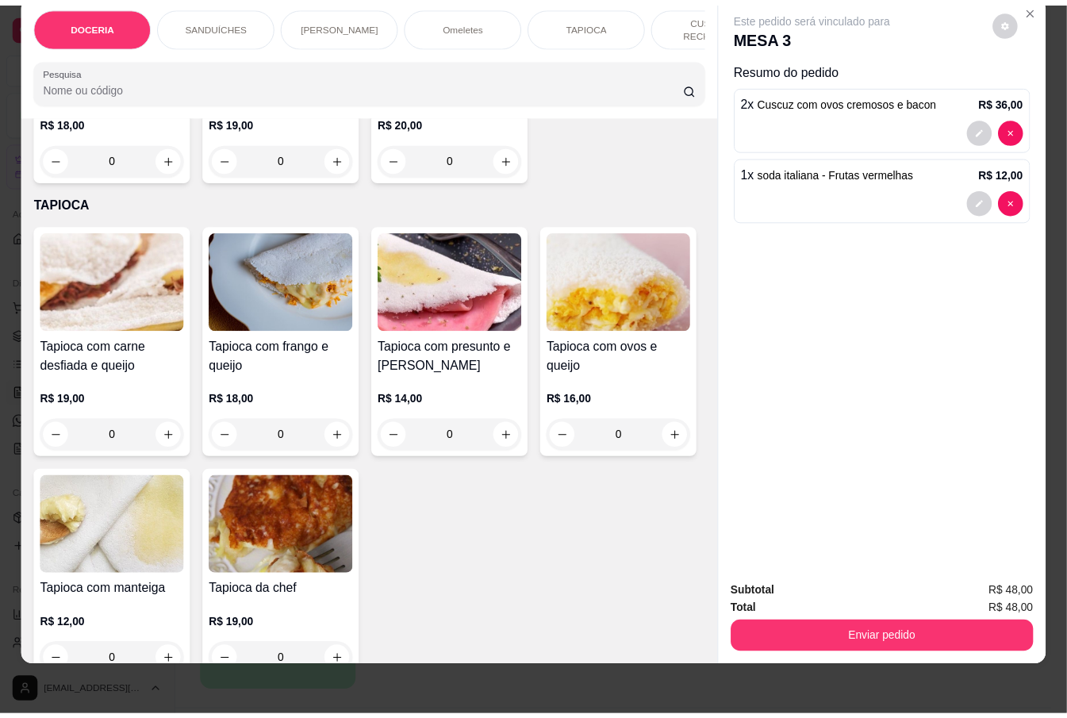
scroll to position [1652, 0]
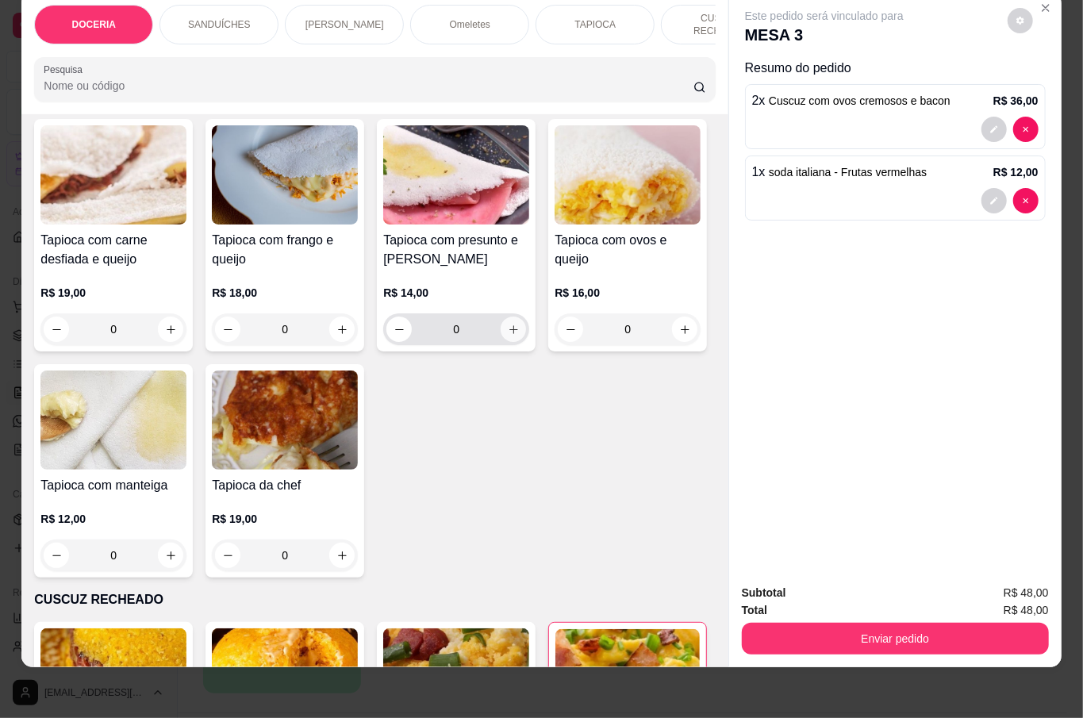
click at [508, 324] on icon "increase-product-quantity" at bounding box center [514, 330] width 12 height 12
type input "1"
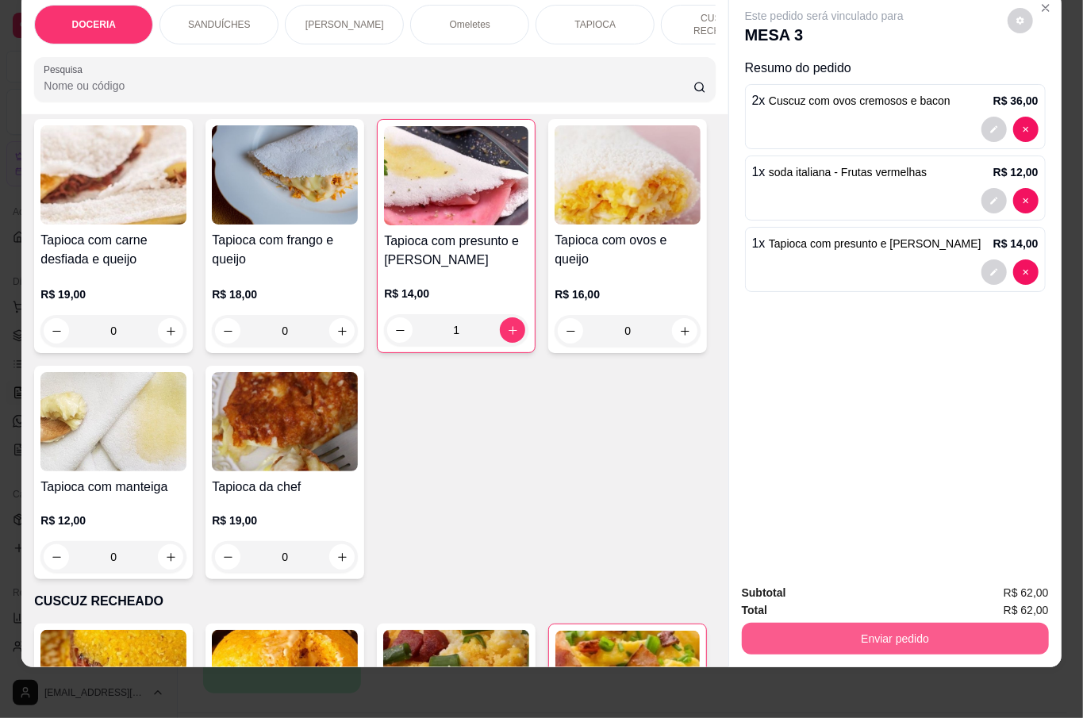
click at [875, 623] on button "Enviar pedido" at bounding box center [895, 639] width 307 height 32
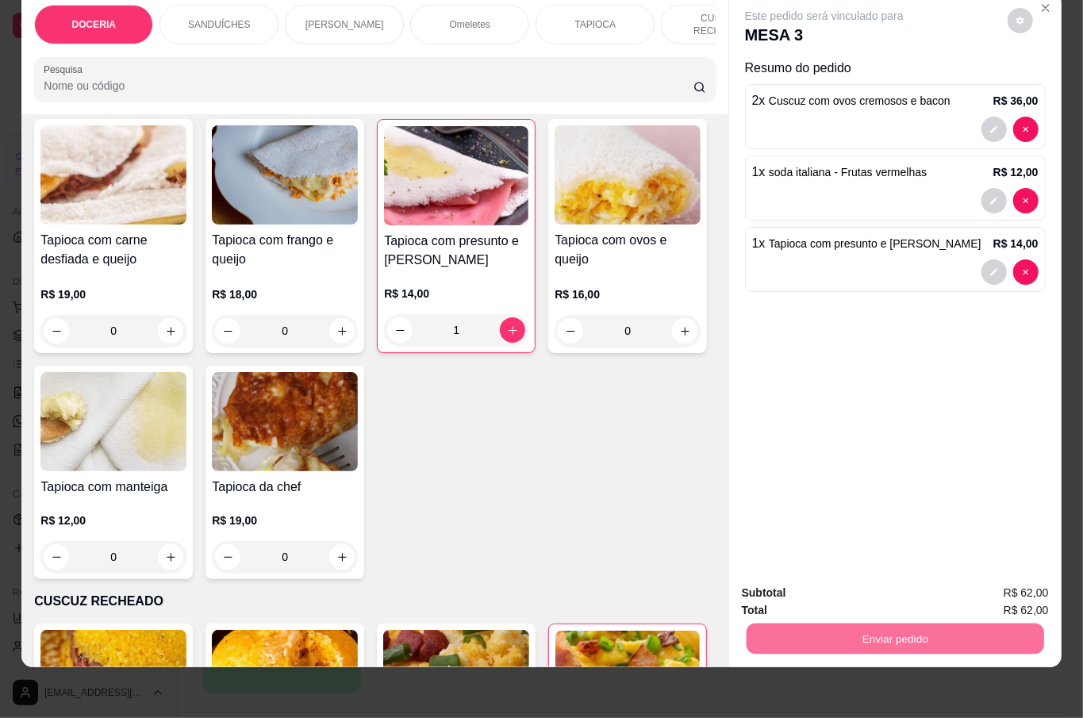
click at [795, 579] on button "Não registrar e enviar pedido" at bounding box center [841, 584] width 165 height 30
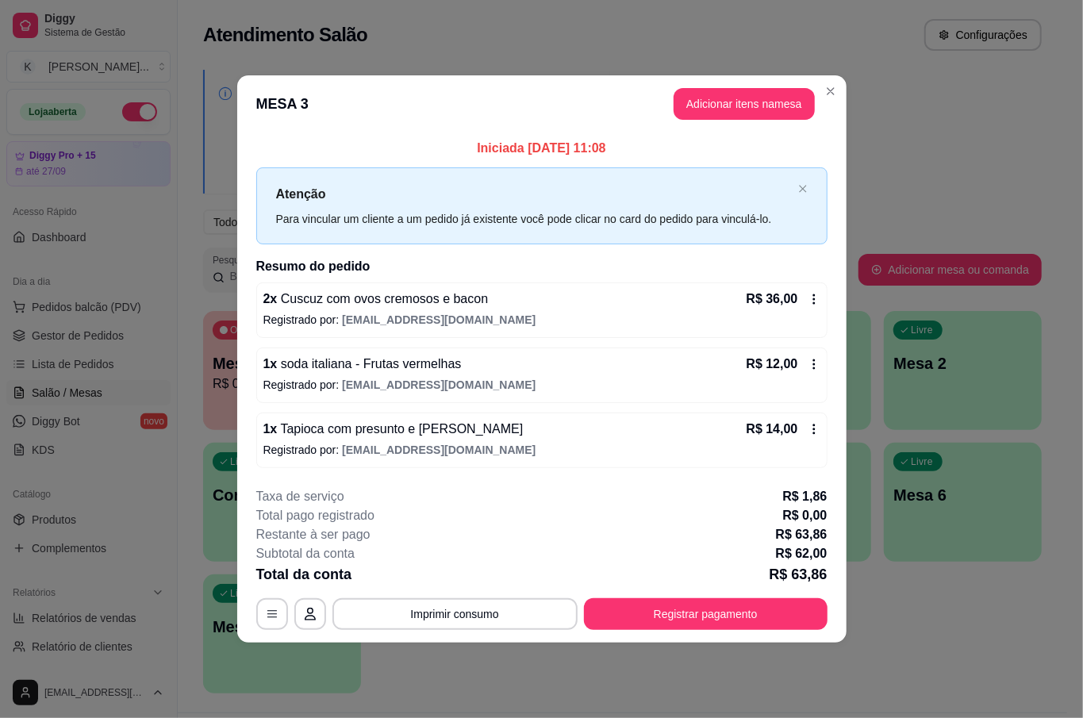
click at [794, 579] on p "R$ 63,86" at bounding box center [798, 575] width 58 height 22
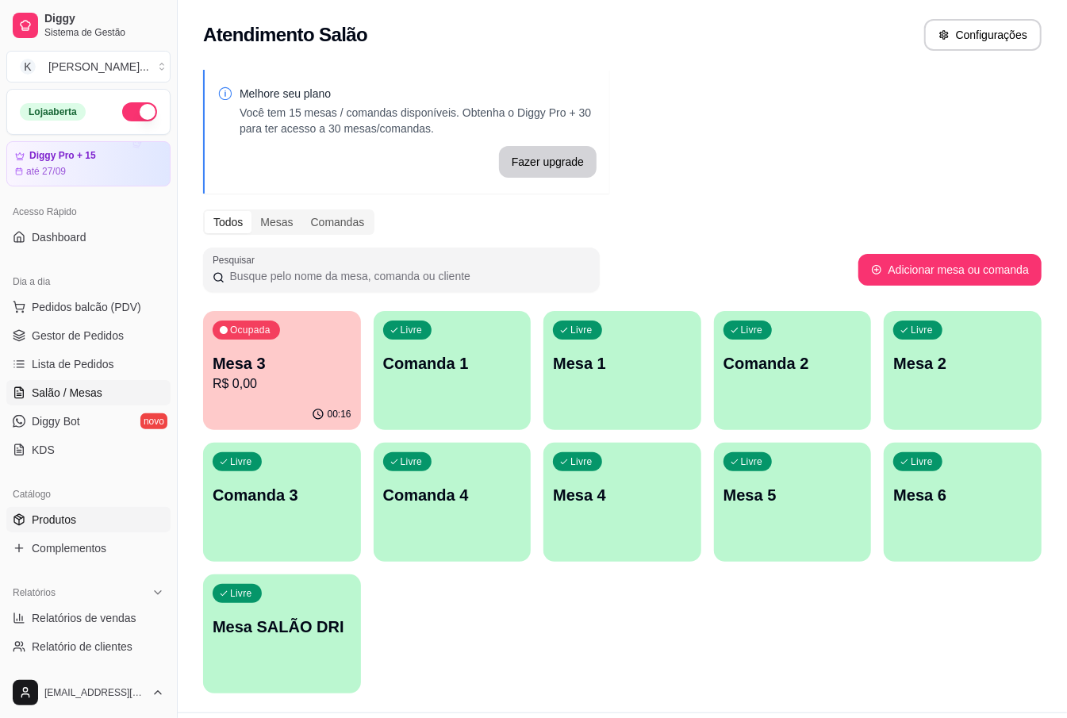
click at [77, 509] on link "Produtos" at bounding box center [88, 519] width 164 height 25
click at [84, 514] on link "Produtos" at bounding box center [88, 519] width 164 height 25
click at [99, 527] on link "Produtos" at bounding box center [88, 519] width 164 height 25
